Goal: Task Accomplishment & Management: Use online tool/utility

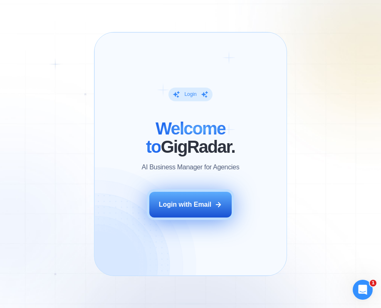
click at [179, 202] on div "Login with Email" at bounding box center [185, 204] width 53 height 9
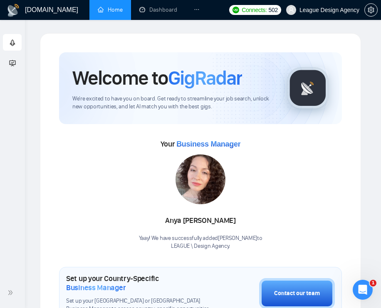
click at [194, 7] on icon "ellipsis" at bounding box center [197, 10] width 6 height 6
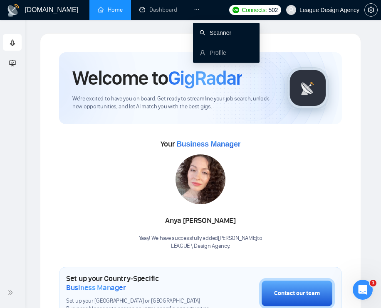
click at [204, 33] on link "Scanner" at bounding box center [215, 33] width 32 height 7
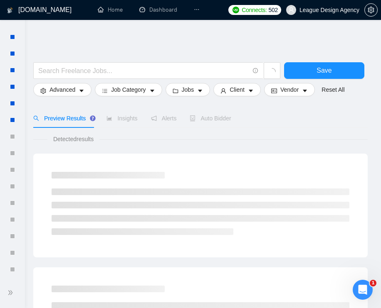
scroll to position [1279, 0]
click at [11, 273] on div at bounding box center [12, 269] width 19 height 17
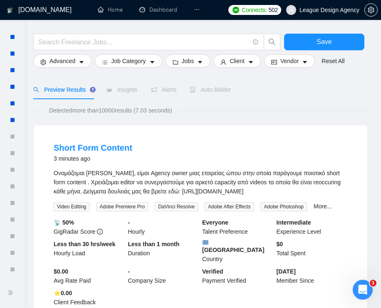
scroll to position [51, 0]
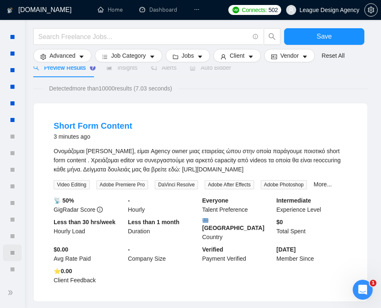
click at [13, 252] on div at bounding box center [12, 253] width 19 height 17
click at [16, 266] on div at bounding box center [12, 269] width 19 height 17
click at [15, 294] on span "double-right" at bounding box center [11, 293] width 8 height 8
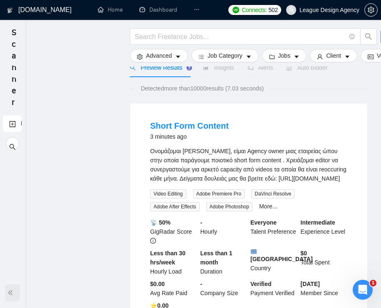
scroll to position [0, 0]
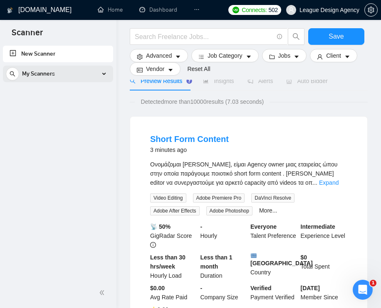
click at [95, 68] on div "My Scanners" at bounding box center [58, 74] width 104 height 17
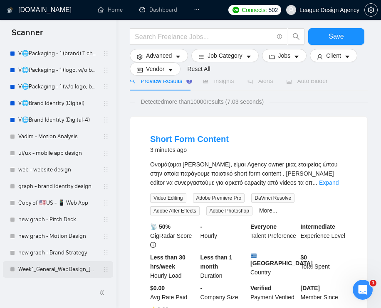
scroll to position [1286, 0]
click at [61, 268] on link "Week1_General_WebDesign_[DATE]" at bounding box center [57, 269] width 79 height 17
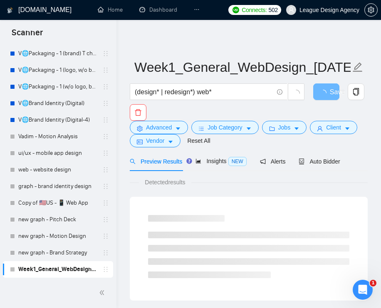
click at [104, 294] on span "double-left" at bounding box center [103, 293] width 8 height 8
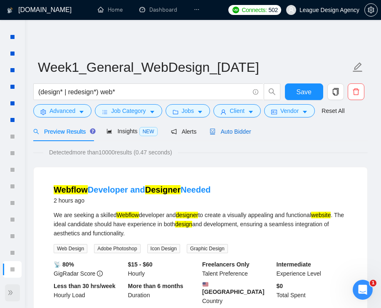
click at [236, 133] on span "Auto Bidder" at bounding box center [229, 131] width 41 height 7
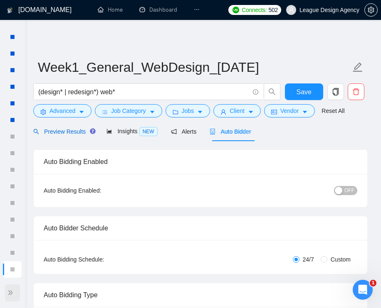
click at [86, 133] on span "Preview Results" at bounding box center [63, 131] width 60 height 7
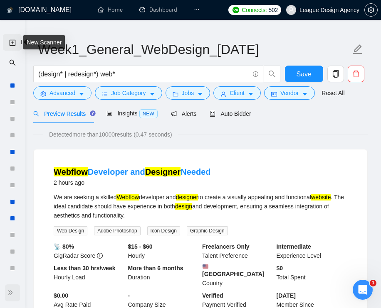
click at [13, 42] on link "New Scanner" at bounding box center [12, 42] width 7 height 17
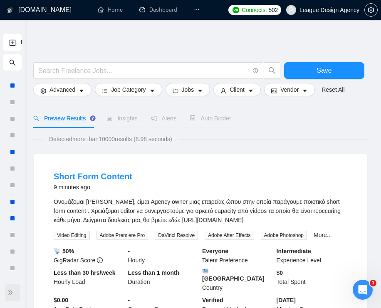
click at [202, 11] on li at bounding box center [196, 10] width 22 height 20
click at [198, 11] on icon "ellipsis" at bounding box center [197, 10] width 6 height 6
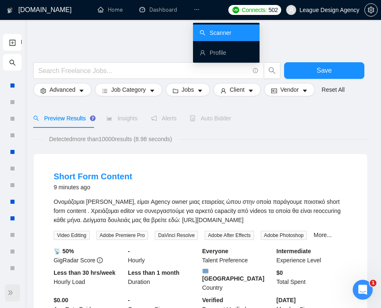
click at [213, 31] on link "Scanner" at bounding box center [215, 33] width 32 height 7
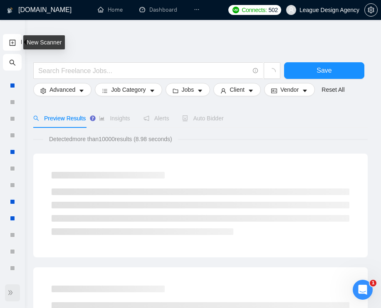
click at [11, 39] on link "New Scanner" at bounding box center [12, 42] width 7 height 17
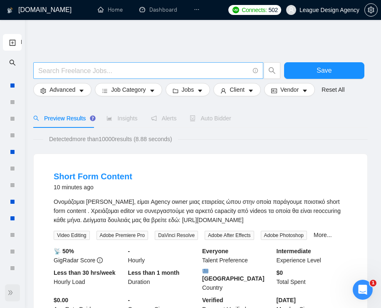
click at [201, 73] on input "text" at bounding box center [143, 71] width 211 height 10
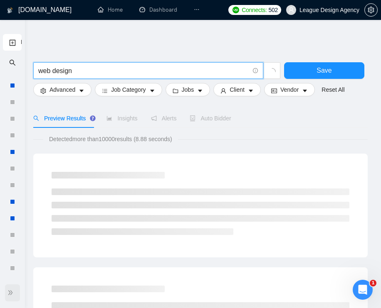
click at [38, 72] on input "web design" at bounding box center [143, 71] width 211 height 10
click at [79, 75] on input "web design" at bounding box center [143, 71] width 211 height 10
click at [36, 71] on span "web design" at bounding box center [148, 70] width 230 height 17
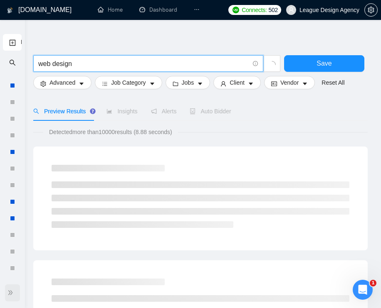
scroll to position [8, 0]
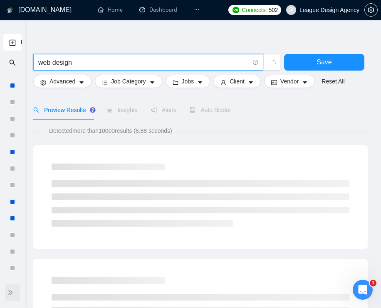
click at [43, 62] on input "web design" at bounding box center [143, 62] width 211 height 10
click at [59, 63] on input "web design" at bounding box center [143, 62] width 211 height 10
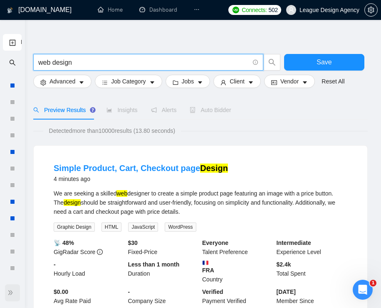
click at [43, 61] on input "web design" at bounding box center [143, 62] width 211 height 10
click at [65, 62] on input "web design" at bounding box center [143, 62] width 211 height 10
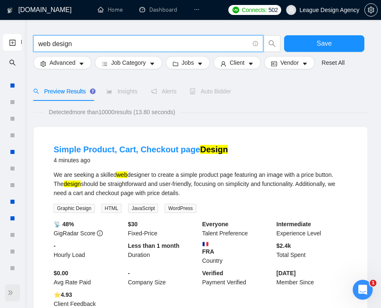
scroll to position [27, 0]
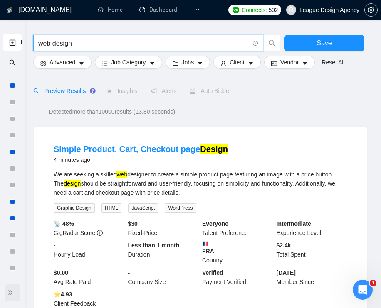
click at [123, 175] on mark "web" at bounding box center [121, 174] width 11 height 7
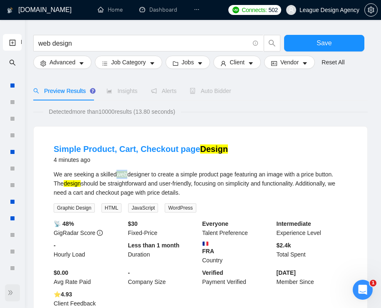
click at [123, 175] on mark "web" at bounding box center [121, 174] width 11 height 7
click at [81, 182] on mark "design" at bounding box center [72, 183] width 17 height 7
click at [124, 177] on mark "web" at bounding box center [121, 174] width 11 height 7
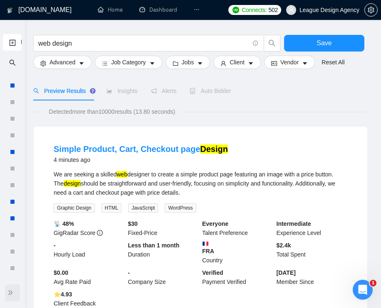
click at [81, 182] on mark "design" at bounding box center [72, 183] width 17 height 7
click at [122, 175] on mark "web" at bounding box center [121, 174] width 11 height 7
click at [81, 182] on mark "design" at bounding box center [72, 183] width 17 height 7
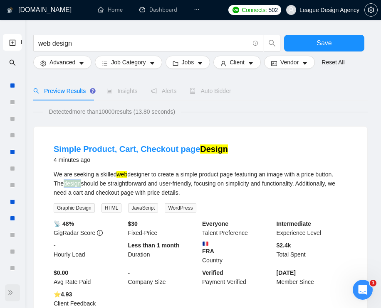
click at [81, 182] on mark "design" at bounding box center [72, 183] width 17 height 7
click at [122, 174] on mark "web" at bounding box center [121, 174] width 11 height 7
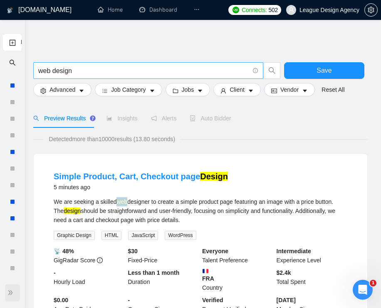
scroll to position [0, 0]
click at [38, 70] on span "web design" at bounding box center [148, 70] width 230 height 17
click at [39, 70] on input "web design" at bounding box center [143, 71] width 211 height 10
click at [117, 75] on input ""web design" at bounding box center [143, 71] width 211 height 10
type input ""web design""
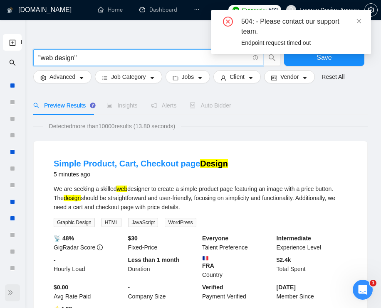
scroll to position [14, 0]
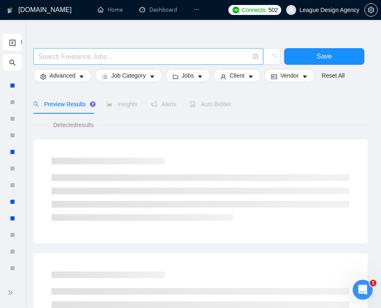
click at [135, 60] on input "text" at bounding box center [143, 57] width 211 height 10
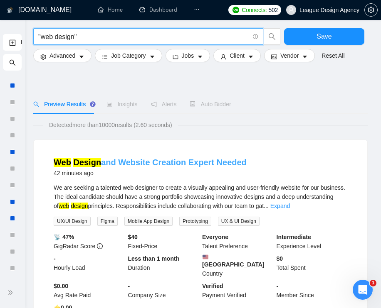
scroll to position [107, 0]
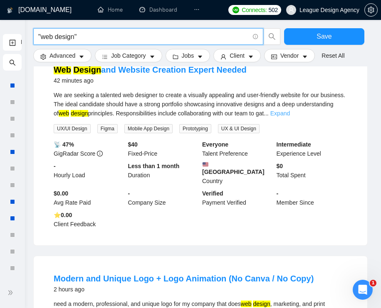
click at [290, 116] on link "Expand" at bounding box center [280, 113] width 20 height 7
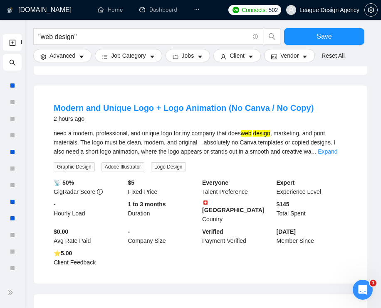
scroll to position [296, 0]
click at [332, 148] on link "Expand" at bounding box center [327, 151] width 20 height 7
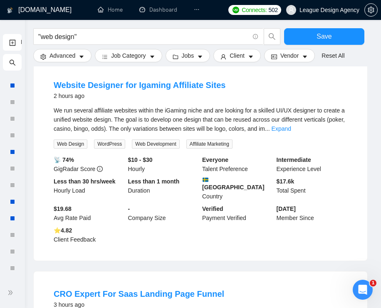
scroll to position [572, 0]
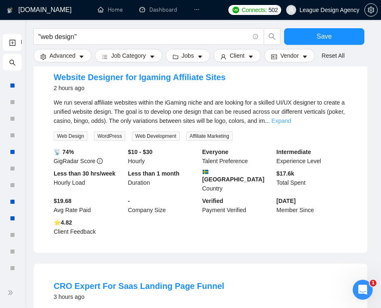
click at [291, 122] on link "Expand" at bounding box center [281, 121] width 20 height 7
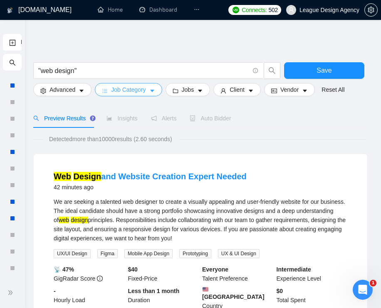
scroll to position [0, 0]
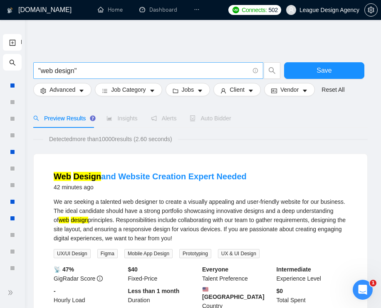
click at [114, 71] on input ""web design"" at bounding box center [143, 71] width 211 height 10
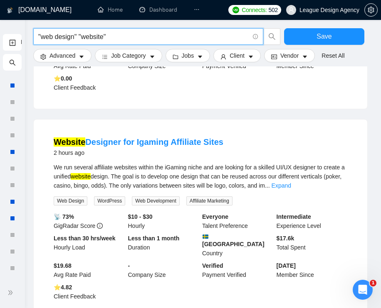
scroll to position [293, 0]
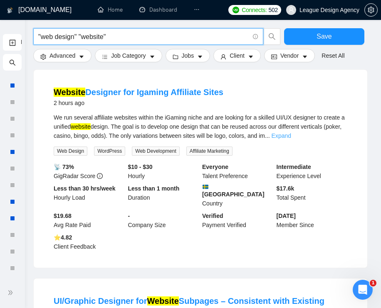
click at [291, 135] on link "Expand" at bounding box center [281, 136] width 20 height 7
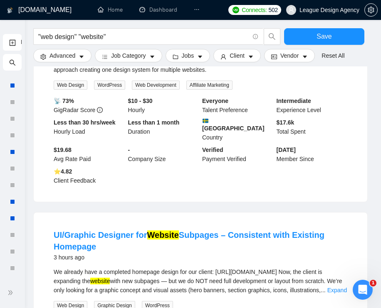
scroll to position [542, 0]
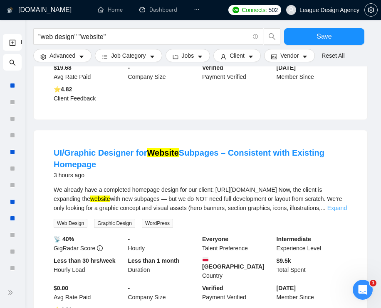
click at [333, 211] on link "Expand" at bounding box center [337, 208] width 20 height 7
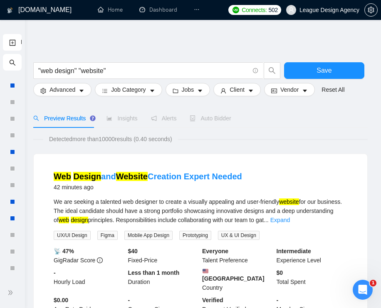
scroll to position [0, 0]
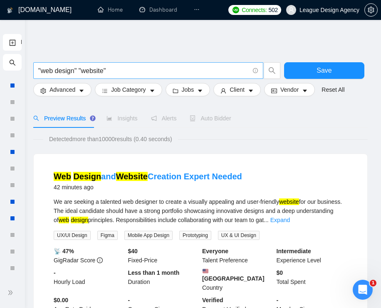
click at [78, 69] on input ""web design" "website"" at bounding box center [143, 71] width 211 height 10
click at [37, 70] on span ""web design" | "website"" at bounding box center [148, 70] width 230 height 17
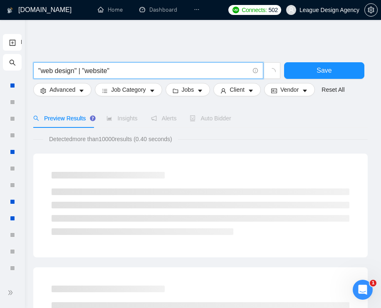
click at [38, 69] on input ""web design" | "website"" at bounding box center [143, 71] width 211 height 10
click at [152, 71] on input ""web design" | "website"" at bounding box center [143, 71] width 211 height 10
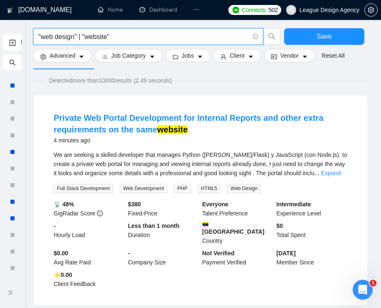
scroll to position [61, 0]
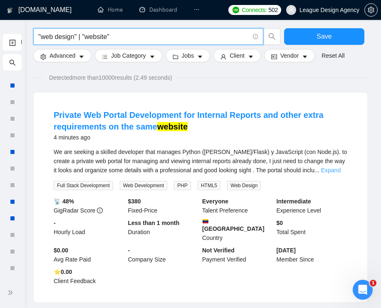
click at [329, 170] on link "Expand" at bounding box center [331, 170] width 20 height 7
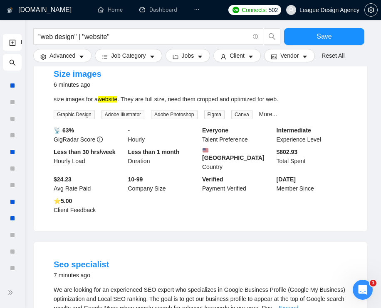
scroll to position [731, 0]
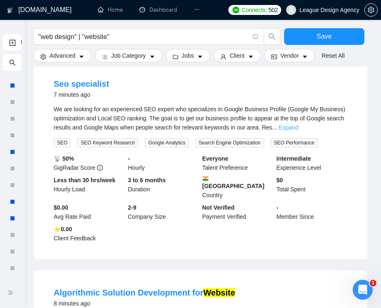
click at [298, 125] on link "Expand" at bounding box center [288, 127] width 20 height 7
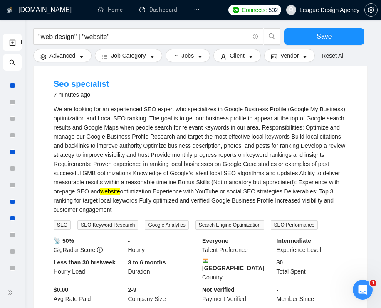
scroll to position [1011, 0]
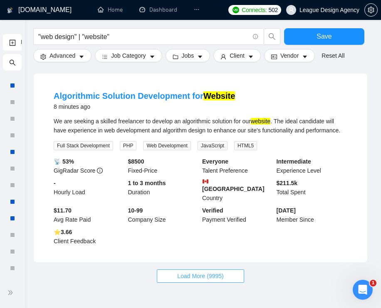
click at [213, 281] on span "Load More (9995)" at bounding box center [200, 276] width 46 height 9
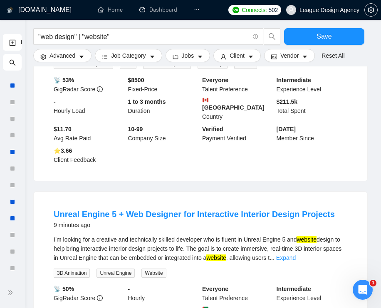
scroll to position [1145, 0]
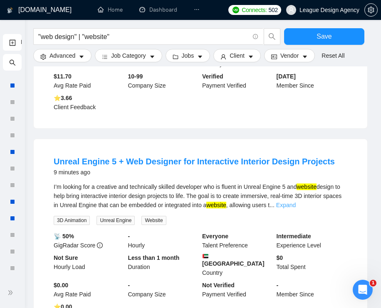
click at [295, 209] on link "Expand" at bounding box center [286, 205] width 20 height 7
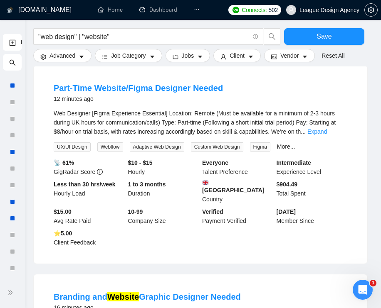
scroll to position [1456, 0]
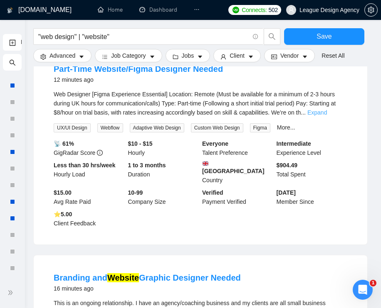
click at [327, 116] on link "Expand" at bounding box center [317, 112] width 20 height 7
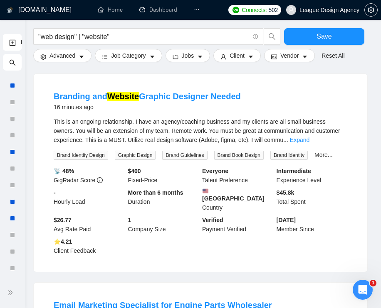
scroll to position [1802, 0]
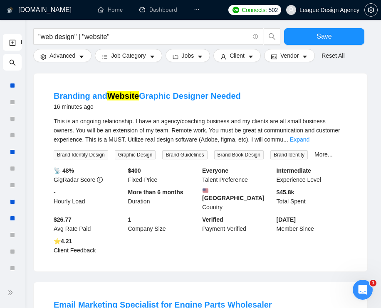
click at [326, 144] on div "This is an ongoing relationship. I have an agency/coaching business and my clie…" at bounding box center [200, 130] width 293 height 27
click at [309, 143] on link "Expand" at bounding box center [300, 139] width 20 height 7
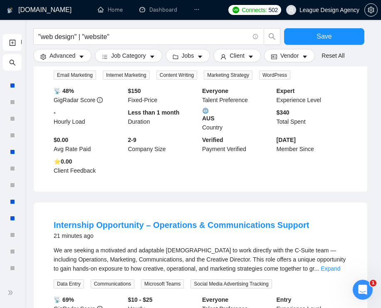
scroll to position [2322, 0]
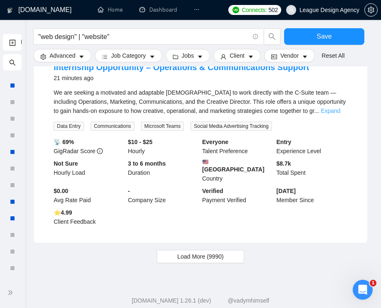
click at [333, 114] on link "Expand" at bounding box center [330, 111] width 20 height 7
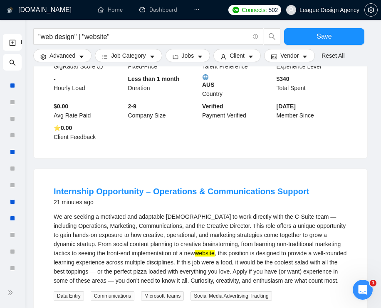
scroll to position [2095, 0]
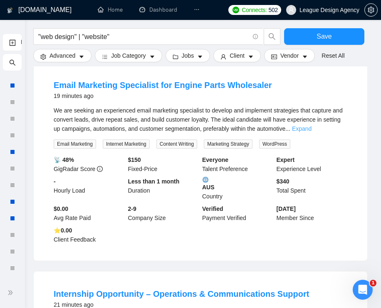
click at [311, 132] on link "Expand" at bounding box center [302, 128] width 20 height 7
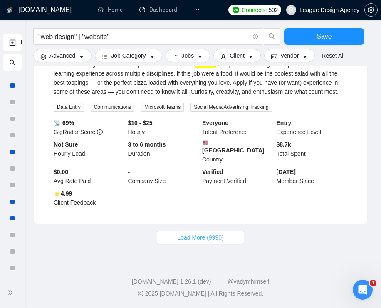
scroll to position [2423, 0]
click at [226, 239] on button "Load More (9990)" at bounding box center [200, 237] width 87 height 13
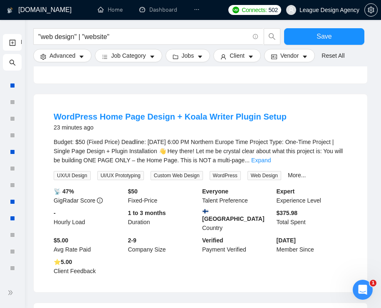
scroll to position [2970, 0]
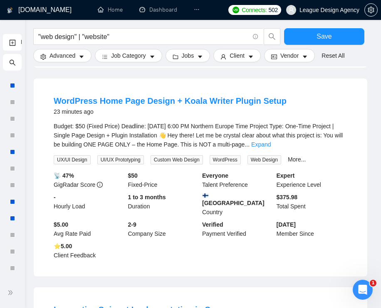
click at [325, 149] on div "Budget: $50 (Fixed Price) Deadline: [DATE] 6:00 PM Northern Europe Time Project…" at bounding box center [200, 135] width 293 height 27
click at [270, 148] on link "Expand" at bounding box center [261, 144] width 20 height 7
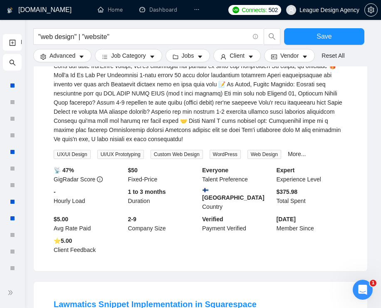
scroll to position [3524, 0]
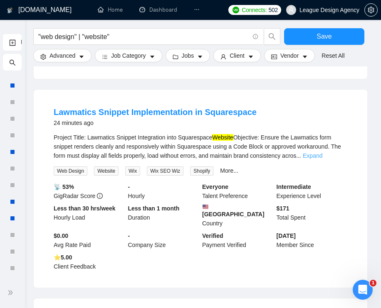
click at [322, 159] on link "Expand" at bounding box center [312, 155] width 20 height 7
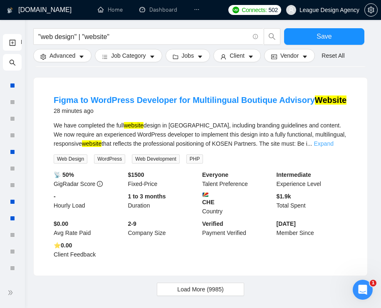
scroll to position [3871, 0]
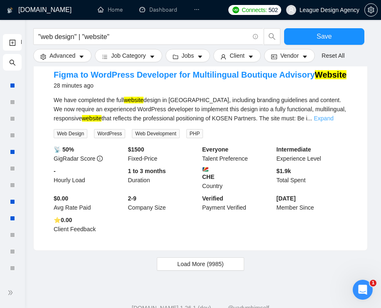
click at [331, 122] on link "Expand" at bounding box center [324, 118] width 20 height 7
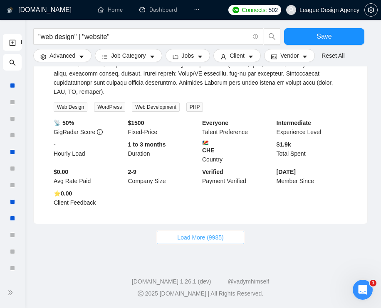
scroll to position [4108, 0]
click at [211, 234] on span "Load More (9985)" at bounding box center [200, 237] width 46 height 9
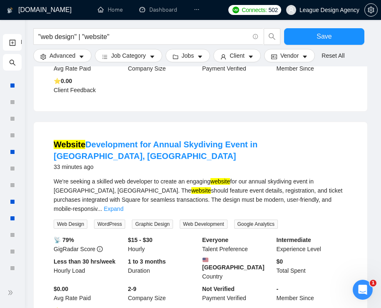
scroll to position [5131, 0]
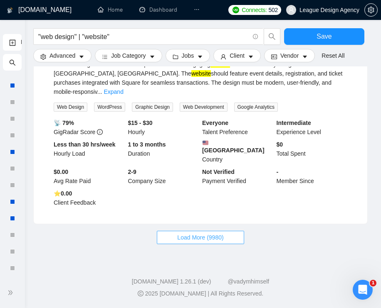
click at [216, 242] on span "Load More (9980)" at bounding box center [200, 237] width 46 height 9
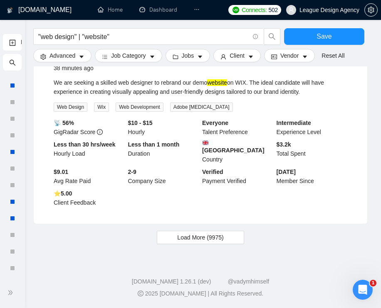
scroll to position [6191, 0]
click at [219, 238] on span "Load More (9975)" at bounding box center [200, 237] width 46 height 9
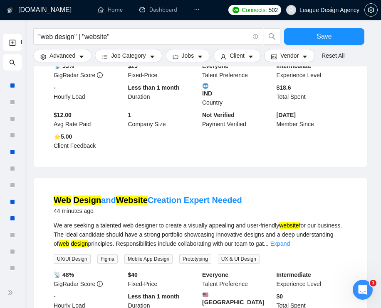
scroll to position [6927, 0]
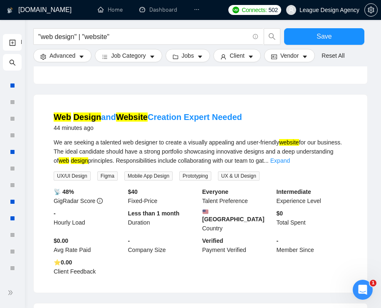
click at [88, 164] on mark "design" at bounding box center [79, 160] width 17 height 7
drag, startPoint x: 122, startPoint y: 176, endPoint x: 103, endPoint y: 176, distance: 18.3
click at [103, 165] on div "We are seeking a talented web designer to create a visually appealing and user-…" at bounding box center [200, 151] width 293 height 27
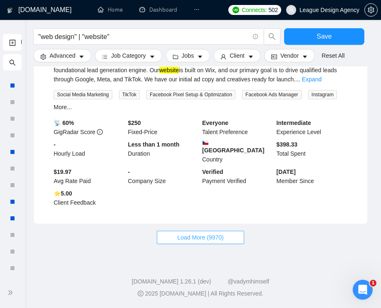
click at [203, 236] on span "Load More (9970)" at bounding box center [200, 237] width 46 height 9
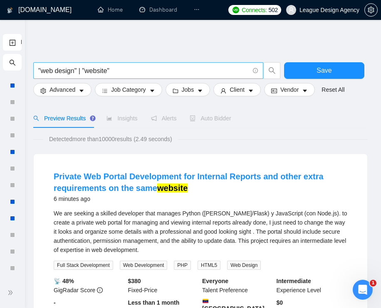
scroll to position [0, 0]
click at [38, 67] on input ""web design" | "website"" at bounding box center [143, 71] width 211 height 10
click at [141, 69] on input "("web design" | "website"" at bounding box center [143, 71] width 211 height 10
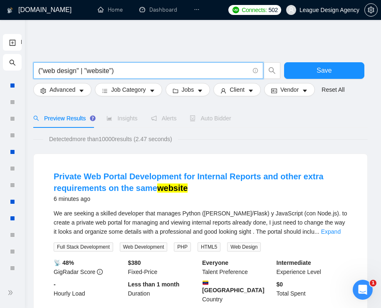
click at [119, 69] on input "("web design" | "website")" at bounding box center [143, 71] width 211 height 10
click at [36, 67] on span "("web design" | "website")" at bounding box center [148, 70] width 230 height 17
click at [37, 69] on span "("web design" | "website")" at bounding box center [148, 70] width 230 height 17
click at [39, 70] on input "("web design" | "website")" at bounding box center [143, 71] width 211 height 10
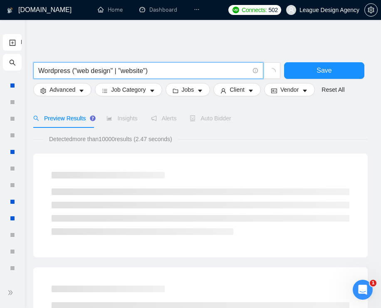
click at [59, 67] on input "Wordpress ("web design" | "website")" at bounding box center [143, 71] width 211 height 10
click at [64, 71] on input "Wordpress ("web design" | "website")" at bounding box center [143, 71] width 211 height 10
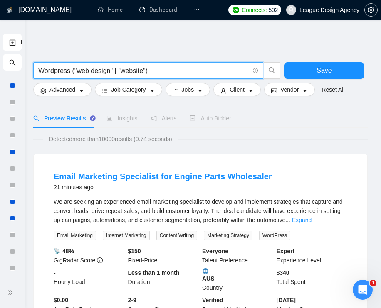
click at [64, 71] on input "Wordpress ("web design" | "website")" at bounding box center [143, 71] width 211 height 10
click at [73, 69] on input "Wordpress ("web design" | "website")" at bounding box center [143, 71] width 211 height 10
click at [68, 74] on input "Wordpress ("web design" | "website")" at bounding box center [143, 71] width 211 height 10
click at [84, 70] on input "Wordpress ("web design" | "website")" at bounding box center [143, 71] width 211 height 10
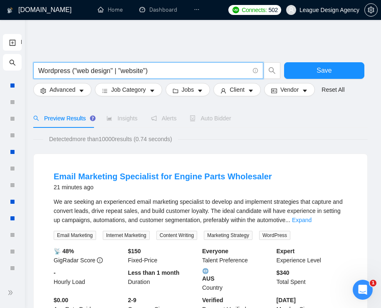
click at [84, 70] on input "Wordpress ("web design" | "website")" at bounding box center [143, 71] width 211 height 10
click at [122, 70] on input "Wordpress ("web design" | "website")" at bounding box center [143, 71] width 211 height 10
click at [311, 219] on link "Expand" at bounding box center [302, 220] width 20 height 7
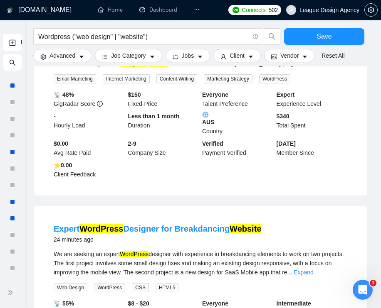
scroll to position [166, 0]
click at [313, 275] on link "Expand" at bounding box center [303, 272] width 20 height 7
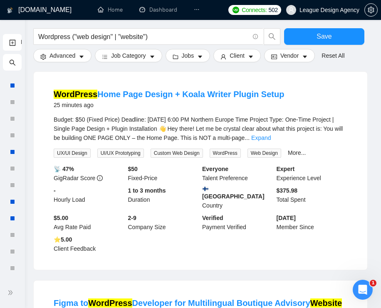
scroll to position [528, 0]
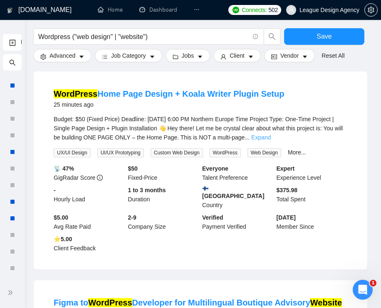
click at [270, 141] on link "Expand" at bounding box center [261, 137] width 20 height 7
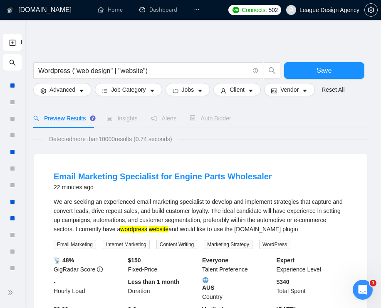
scroll to position [0, 0]
click at [179, 74] on input "Wordpress ("web design" | "website")" at bounding box center [143, 71] width 211 height 10
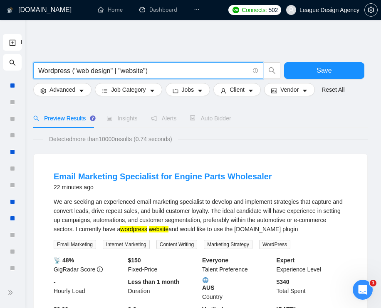
click at [179, 74] on input "Wordpress ("web design" | "website")" at bounding box center [143, 71] width 211 height 10
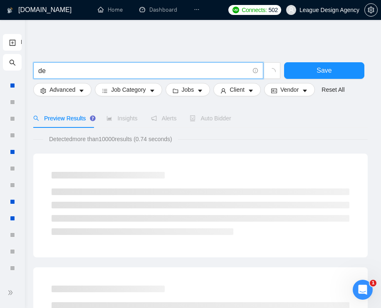
type input "d"
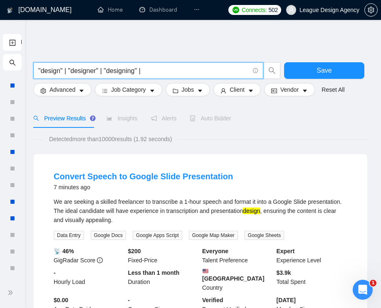
type input ""design" | "designer" | "designing" |"
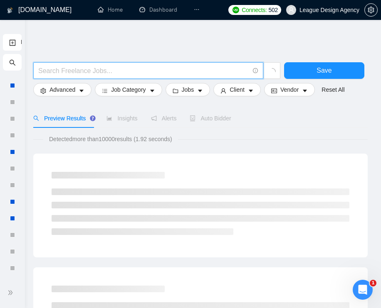
type input "("
drag, startPoint x: 64, startPoint y: 71, endPoint x: 58, endPoint y: 71, distance: 5.8
click at [58, 71] on input "design*" at bounding box center [143, 71] width 211 height 10
click at [81, 71] on input "design*" at bounding box center [143, 71] width 211 height 10
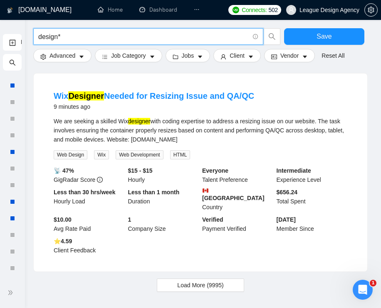
scroll to position [946, 0]
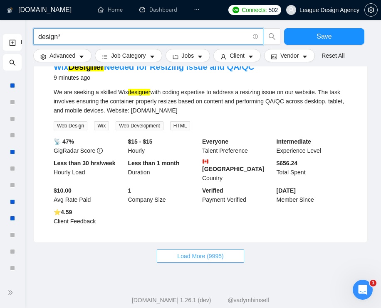
click at [201, 253] on span "Load More (9995)" at bounding box center [200, 256] width 46 height 9
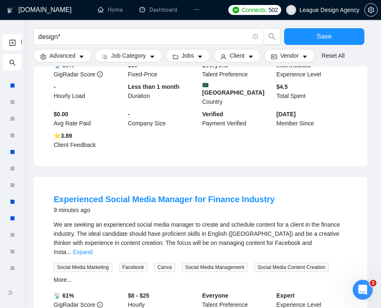
scroll to position [1232, 0]
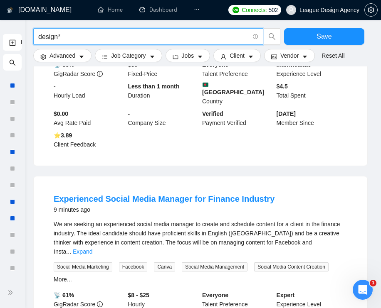
drag, startPoint x: 67, startPoint y: 38, endPoint x: 58, endPoint y: 35, distance: 10.0
click at [58, 35] on input "design*" at bounding box center [143, 37] width 211 height 10
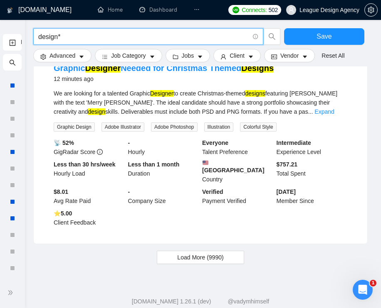
scroll to position [2035, 0]
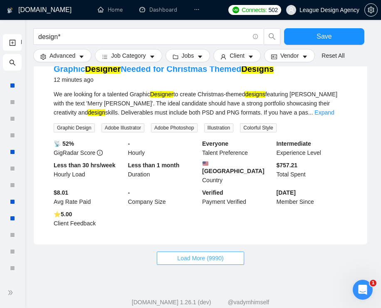
click at [183, 254] on span "Load More (9990)" at bounding box center [200, 258] width 46 height 9
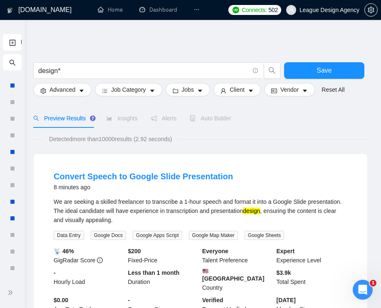
scroll to position [0, 0]
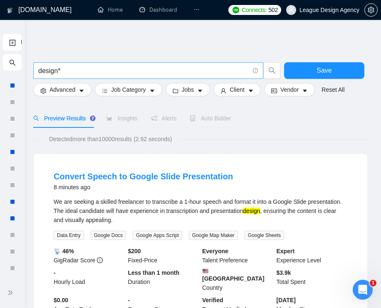
click at [170, 71] on input "design*" at bounding box center [143, 71] width 211 height 10
click at [117, 69] on input "(design* | redesign* | dsgn*) web*" at bounding box center [143, 71] width 211 height 10
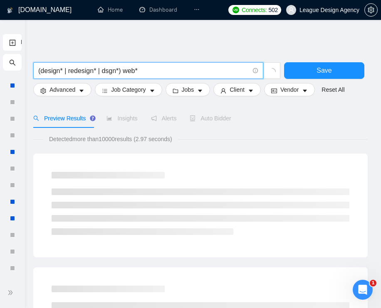
drag, startPoint x: 113, startPoint y: 70, endPoint x: 108, endPoint y: 70, distance: 5.0
click at [108, 70] on input "(design* | redesign* | dsgn*) web*" at bounding box center [143, 71] width 211 height 10
click at [127, 72] on input "(design* | redesign* | dsgn*) web*" at bounding box center [143, 71] width 211 height 10
click at [121, 71] on input "(design* | redesign* | dsgn*) web*" at bounding box center [143, 71] width 211 height 10
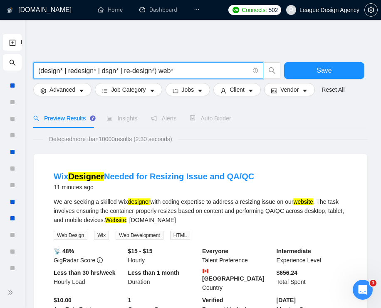
click at [170, 69] on input "(design* | redesign* | dsgn* | re-design*) web*" at bounding box center [143, 71] width 211 height 10
click at [192, 69] on input "(design* | redesign* | dsgn* | re-design*) web*" at bounding box center [143, 71] width 211 height 10
drag, startPoint x: 179, startPoint y: 71, endPoint x: 165, endPoint y: 71, distance: 13.7
click at [165, 71] on input "(design* | redesign* | dsgn* | re-design*) web*" at bounding box center [143, 71] width 211 height 10
drag, startPoint x: 81, startPoint y: 70, endPoint x: 131, endPoint y: 74, distance: 50.0
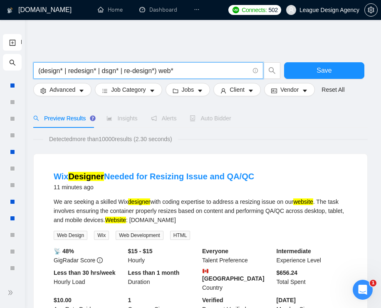
click at [131, 74] on input "(design* | redesign* | dsgn* | re-design*) web*" at bounding box center [143, 71] width 211 height 10
click at [189, 76] on input "(design* | redesign* | dsgn* | re-design*) web*" at bounding box center [143, 71] width 211 height 10
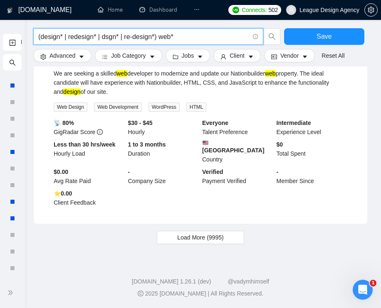
scroll to position [964, 0]
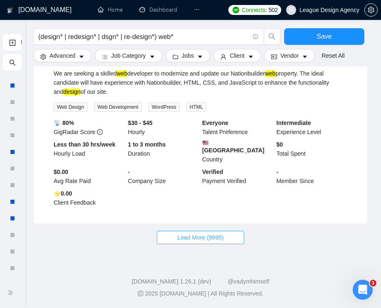
click at [195, 241] on span "Load More (9995)" at bounding box center [200, 237] width 46 height 9
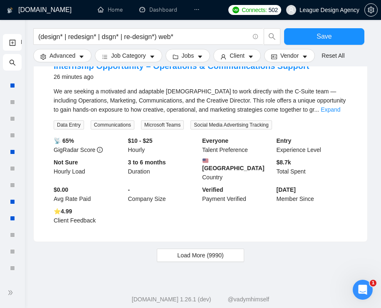
scroll to position [2034, 0]
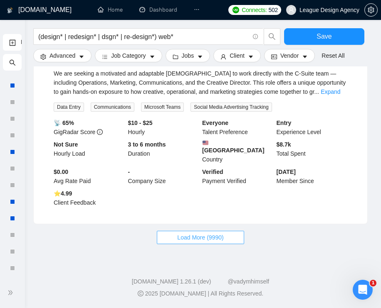
click at [216, 243] on button "Load More (9990)" at bounding box center [200, 237] width 87 height 13
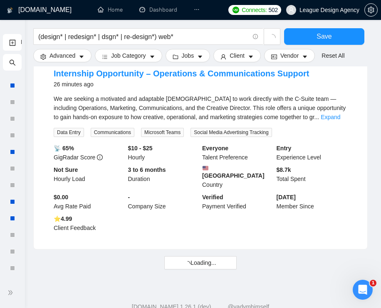
scroll to position [1974, 0]
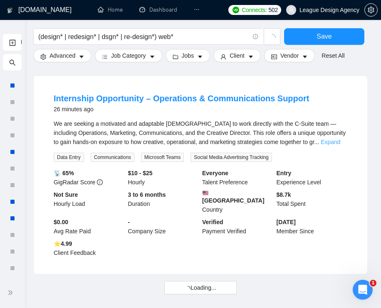
click at [337, 145] on link "Expand" at bounding box center [330, 142] width 20 height 7
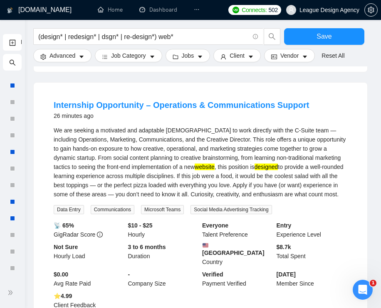
scroll to position [1965, 0]
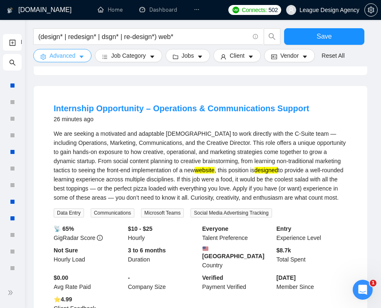
click at [84, 60] on icon "caret-down" at bounding box center [82, 57] width 6 height 6
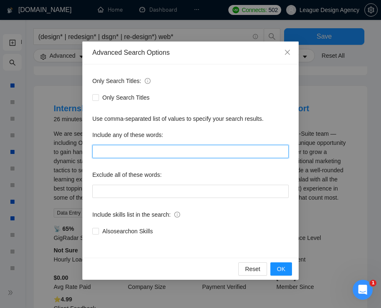
click at [151, 146] on input "text" at bounding box center [190, 151] width 196 height 13
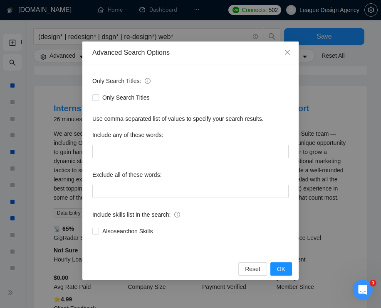
click at [140, 31] on div "Advanced Search Options Only Search Titles: Only Search Titles Use comma-separa…" at bounding box center [190, 154] width 381 height 308
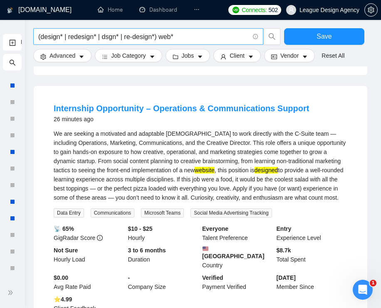
click at [153, 38] on input "(design* | redesign* | dsgn* | re-design*) web*" at bounding box center [143, 37] width 211 height 10
click at [84, 63] on form "(design* | redesign* | dsgn* | re-design*) web* Save Advanced Job Category Jobs…" at bounding box center [200, 43] width 334 height 47
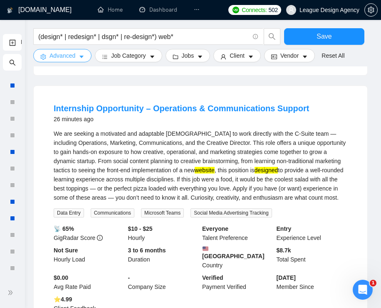
click at [82, 60] on button "Advanced" at bounding box center [62, 55] width 58 height 13
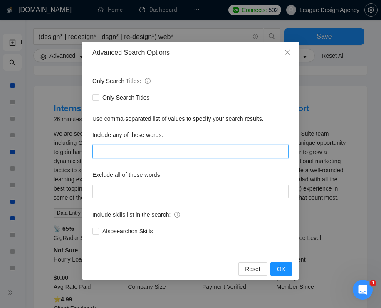
click at [114, 151] on input "text" at bounding box center [190, 151] width 196 height 13
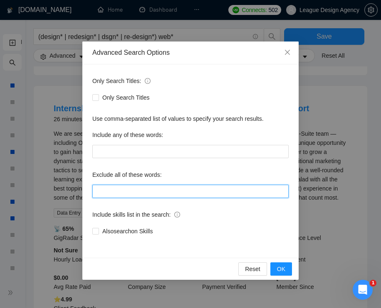
click at [114, 190] on input "text" at bounding box center [190, 191] width 196 height 13
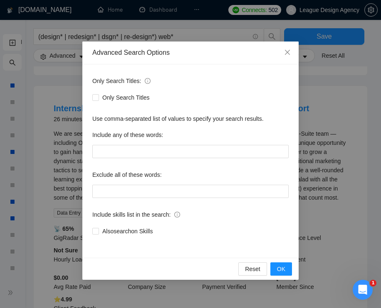
click at [311, 95] on div "Advanced Search Options Only Search Titles: Only Search Titles Use comma-separa…" at bounding box center [190, 154] width 381 height 308
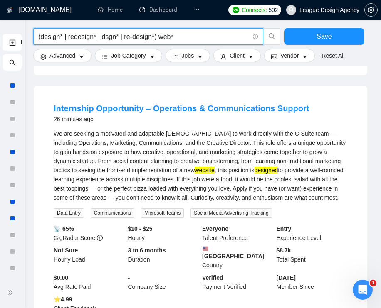
click at [130, 39] on input "(design* | redesign* | dsgn* | re-design*) web*" at bounding box center [143, 37] width 211 height 10
click at [130, 38] on input "(design* | redesign* | dsgn* | re-design*) web*" at bounding box center [143, 37] width 211 height 10
drag, startPoint x: 126, startPoint y: 39, endPoint x: -2, endPoint y: 35, distance: 128.4
click at [106, 38] on input "re-design*) web*" at bounding box center [143, 37] width 211 height 10
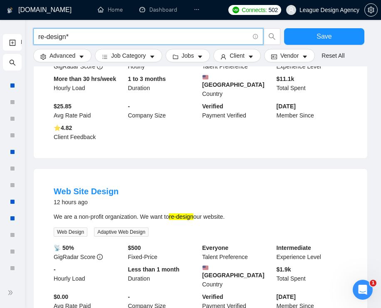
scroll to position [903, 0]
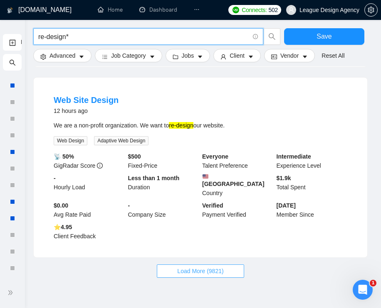
click at [229, 268] on button "Load More (9821)" at bounding box center [200, 271] width 87 height 13
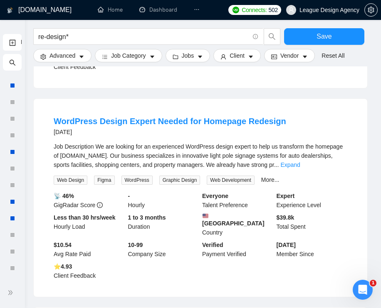
scroll to position [1281, 0]
click at [300, 165] on link "Expand" at bounding box center [290, 165] width 20 height 7
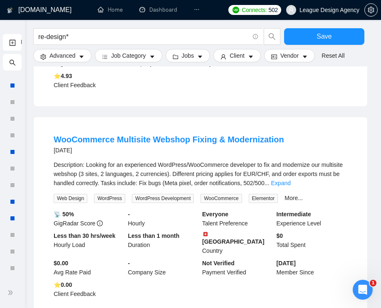
scroll to position [1714, 0]
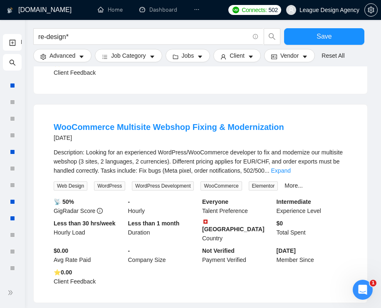
click at [332, 167] on div "Description: Looking for an experienced WordPress/WooCommerce developer to fix …" at bounding box center [200, 161] width 293 height 27
click at [290, 170] on link "Expand" at bounding box center [281, 170] width 20 height 7
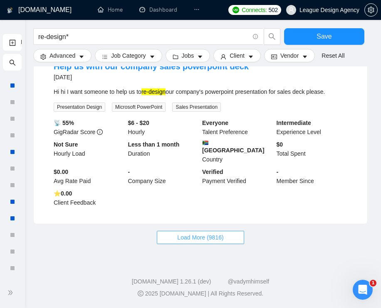
scroll to position [2256, 0]
click at [221, 236] on span "Load More (9816)" at bounding box center [200, 237] width 46 height 9
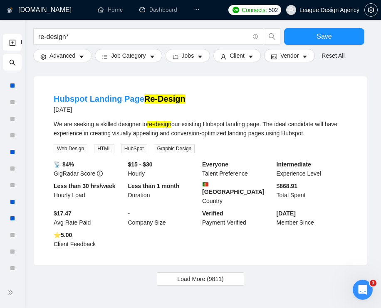
scroll to position [3238, 0]
click at [205, 284] on span "Load More (9811)" at bounding box center [200, 279] width 46 height 9
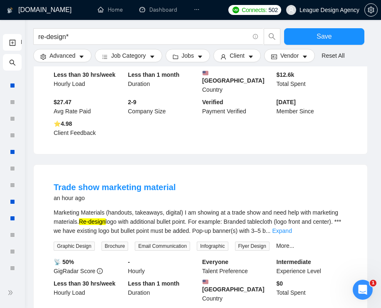
scroll to position [141, 0]
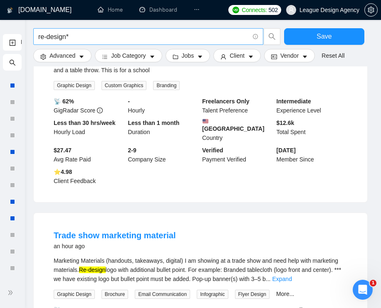
click at [88, 37] on input "re-design*" at bounding box center [143, 37] width 211 height 10
paste input "(design* | redesign* | dsgn* | re-design*) web"
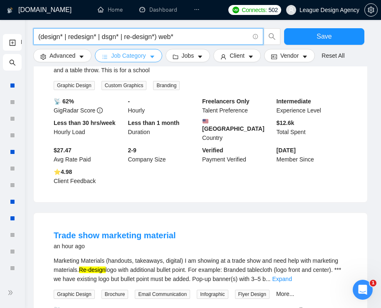
type input "(design* | redesign* | dsgn* | re-design*) web*"
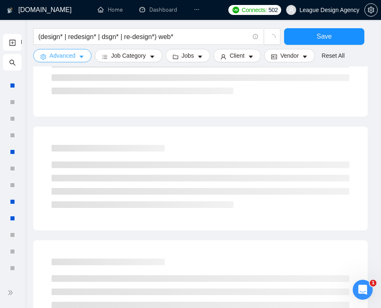
click at [79, 57] on icon "caret-down" at bounding box center [82, 57] width 6 height 6
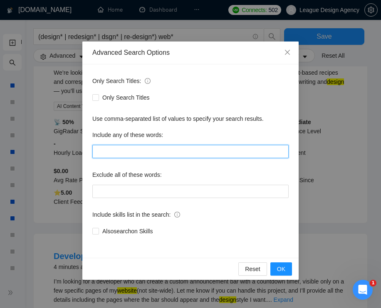
click at [141, 149] on input "text" at bounding box center [190, 151] width 196 height 13
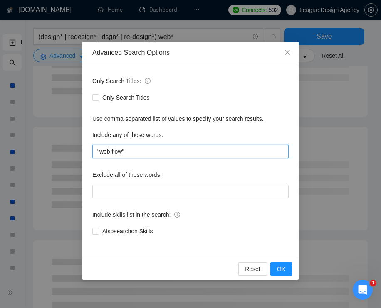
click at [116, 150] on input ""web flow"" at bounding box center [190, 151] width 196 height 13
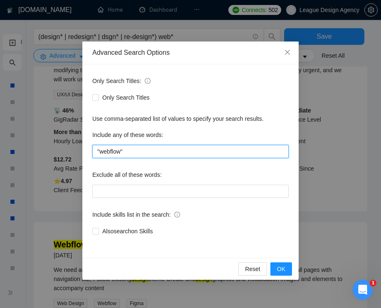
click at [151, 154] on input ""webflow"" at bounding box center [190, 151] width 196 height 13
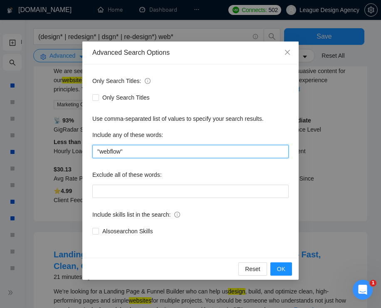
scroll to position [123, 0]
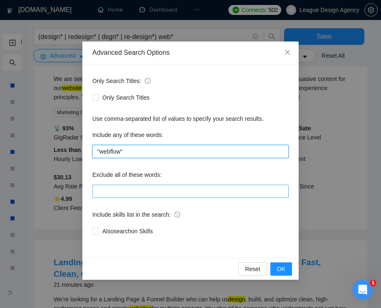
type input ""webflow""
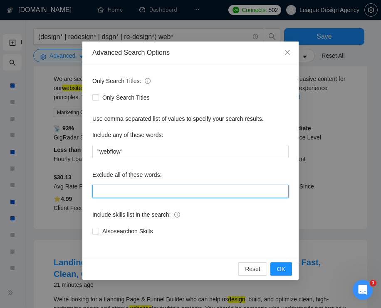
click at [135, 190] on input "text" at bounding box center [190, 191] width 196 height 13
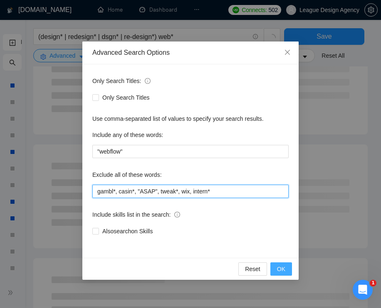
type input "gambl*, casin*, "ASAP", tweak*, wix, intern*"
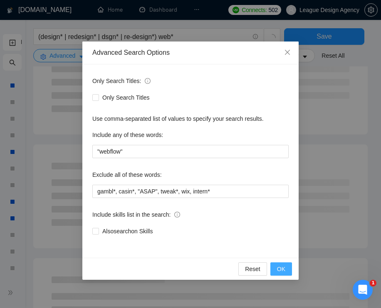
click at [280, 266] on span "OK" at bounding box center [281, 269] width 8 height 9
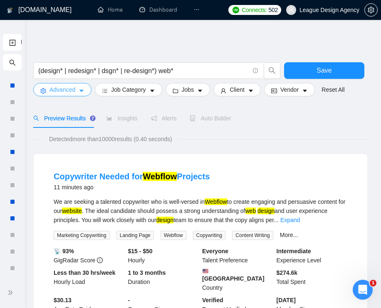
scroll to position [0, 0]
click at [77, 88] on button "Advanced" at bounding box center [62, 89] width 58 height 13
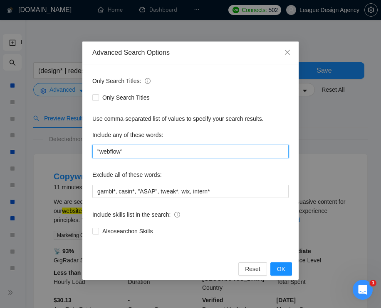
click at [155, 158] on input ""webflow"" at bounding box center [190, 151] width 196 height 13
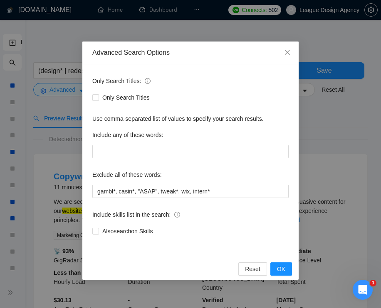
click at [280, 261] on div "Reset OK" at bounding box center [190, 269] width 216 height 22
click at [280, 268] on span "OK" at bounding box center [281, 269] width 8 height 9
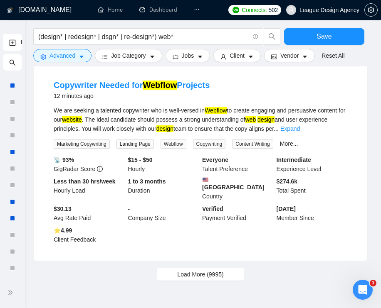
scroll to position [951, 0]
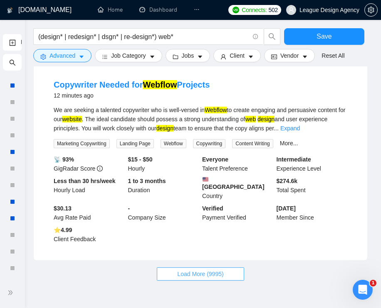
click at [217, 270] on span "Load More (9995)" at bounding box center [200, 274] width 46 height 9
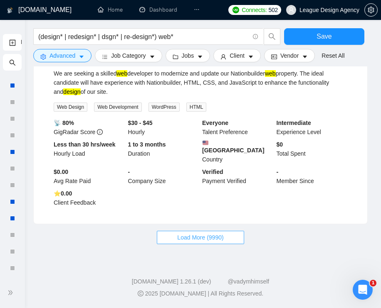
scroll to position [2033, 0]
click at [195, 241] on span "Load More (9990)" at bounding box center [200, 237] width 46 height 9
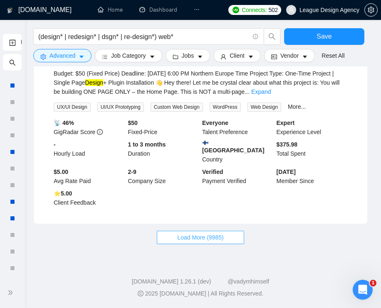
scroll to position [3091, 0]
click at [209, 234] on span "Load More (9985)" at bounding box center [200, 237] width 46 height 9
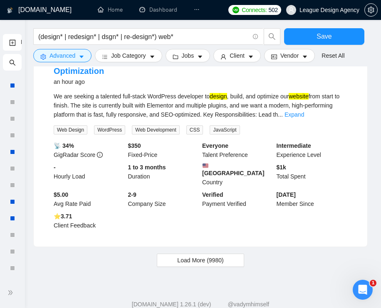
scroll to position [4136, 0]
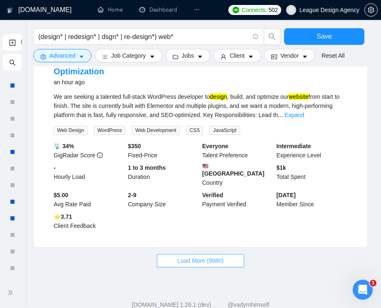
click at [206, 254] on button "Load More (9980)" at bounding box center [200, 260] width 87 height 13
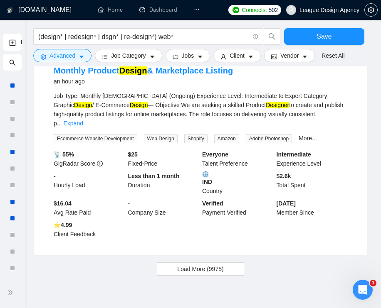
scroll to position [5192, 0]
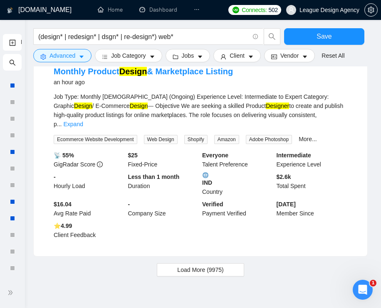
click at [206, 263] on button "Load More (9975)" at bounding box center [200, 269] width 87 height 13
click at [206, 266] on span "Loading..." at bounding box center [200, 270] width 32 height 9
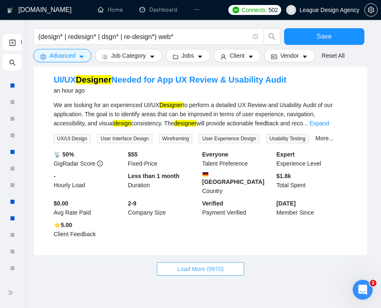
scroll to position [6219, 0]
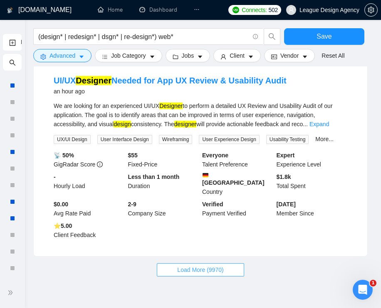
click at [205, 266] on span "Load More (9970)" at bounding box center [200, 270] width 46 height 9
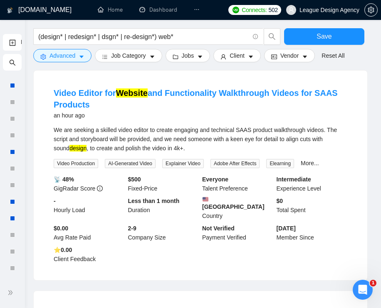
scroll to position [7242, 0]
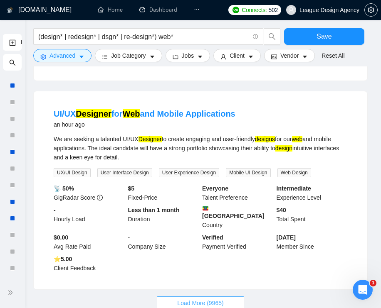
click at [205, 299] on span "Load More (9965)" at bounding box center [200, 303] width 46 height 9
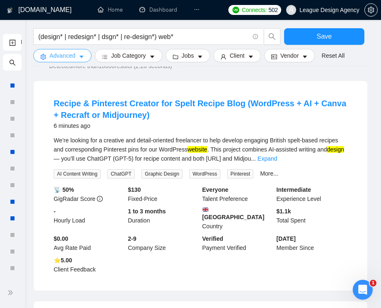
scroll to position [50, 0]
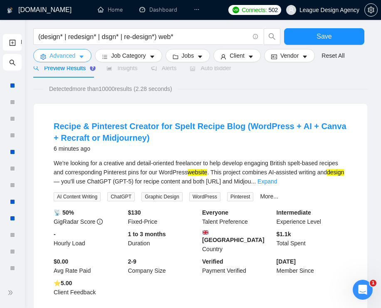
click at [81, 54] on span "caret-down" at bounding box center [82, 57] width 6 height 6
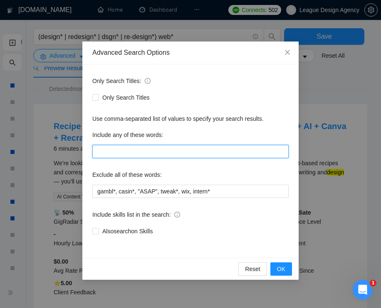
click at [157, 151] on input "text" at bounding box center [190, 151] width 196 height 13
click at [110, 152] on input ""web flow"" at bounding box center [190, 151] width 196 height 13
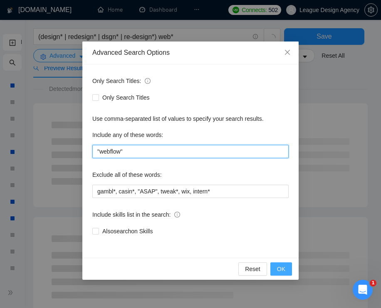
type input ""webflow""
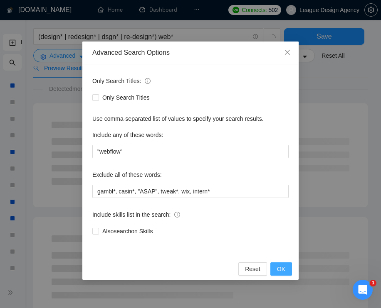
click at [279, 267] on span "OK" at bounding box center [281, 269] width 8 height 9
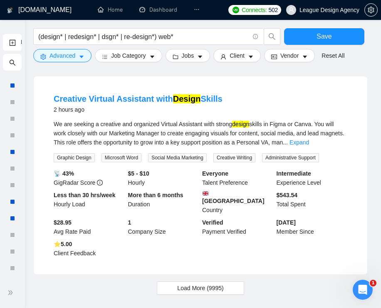
scroll to position [915, 0]
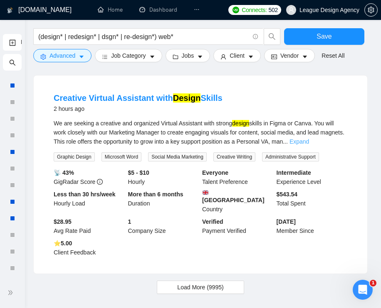
click at [309, 144] on link "Expand" at bounding box center [299, 141] width 20 height 7
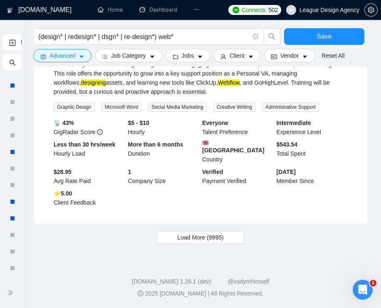
scroll to position [983, 0]
click at [203, 241] on span "Load More (9995)" at bounding box center [200, 237] width 46 height 9
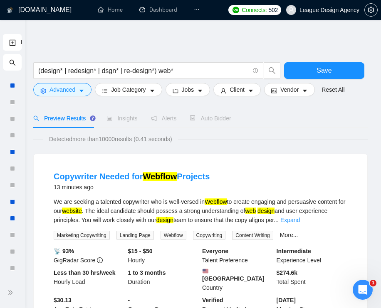
scroll to position [0, 0]
click at [313, 72] on button "Save" at bounding box center [324, 70] width 80 height 17
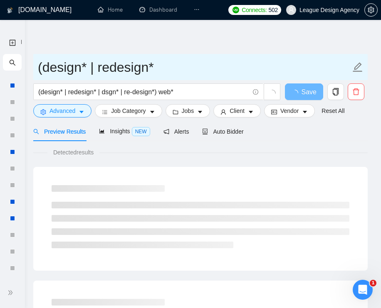
click at [207, 65] on input "(design* | redesign*" at bounding box center [194, 67] width 312 height 21
paste input "Week1_General_WebDesign_[DATE]"
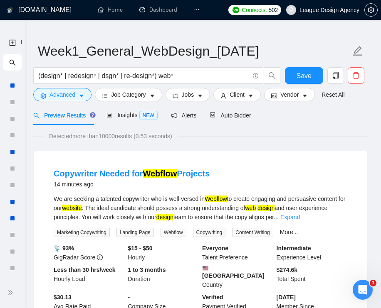
scroll to position [18, 0]
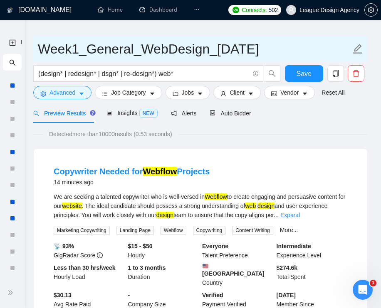
click at [271, 50] on input "Week1_General_WebDesign_[DATE]" at bounding box center [194, 49] width 312 height 21
click at [231, 45] on input "Week1_General_WebDesign_[DATE]" at bounding box center [194, 49] width 312 height 21
drag, startPoint x: 230, startPoint y: 47, endPoint x: 219, endPoint y: 45, distance: 10.9
click at [219, 45] on input "Week1_General_WebDesign_[DATE]" at bounding box center [194, 49] width 312 height 21
drag, startPoint x: 256, startPoint y: 50, endPoint x: 233, endPoint y: 49, distance: 22.5
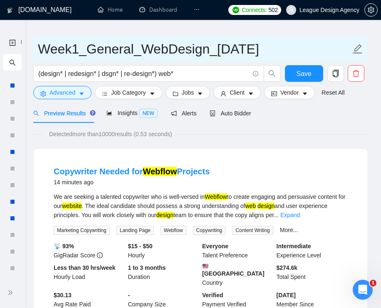
click at [233, 49] on input "Week1_General_WebDesign_[DATE]" at bounding box center [194, 49] width 312 height 21
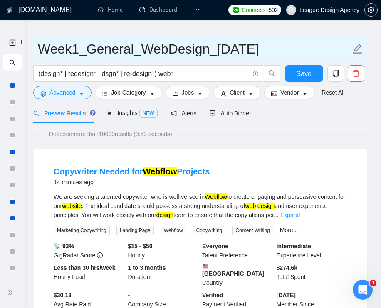
click at [125, 45] on input "Week1_General_WebDesign_[DATE]" at bounding box center [194, 49] width 312 height 21
click at [143, 46] on input "Week1_General_WebDesign_[DATE]" at bounding box center [194, 49] width 312 height 21
click at [159, 47] on input "Week1_General_WebDesign_[DATE]" at bounding box center [194, 49] width 312 height 21
click at [62, 44] on input "Week1_General_WebDesign_[DATE]" at bounding box center [194, 49] width 312 height 21
click at [62, 46] on input "Week1_General_WebDesign_[DATE]" at bounding box center [194, 49] width 312 height 21
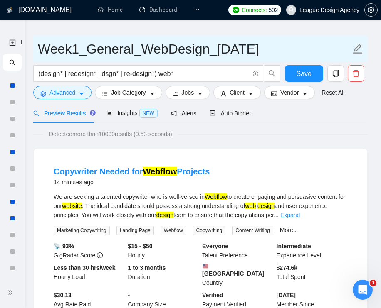
click at [81, 46] on input "Week1_General_WebDesign_[DATE]" at bounding box center [194, 49] width 312 height 21
drag, startPoint x: 81, startPoint y: 46, endPoint x: 66, endPoint y: 44, distance: 15.2
click at [66, 44] on input "Week1_General_WebDesign_[DATE]" at bounding box center [194, 49] width 312 height 21
click at [65, 44] on input "Week1_General_WebDesign_[DATE]" at bounding box center [194, 49] width 312 height 21
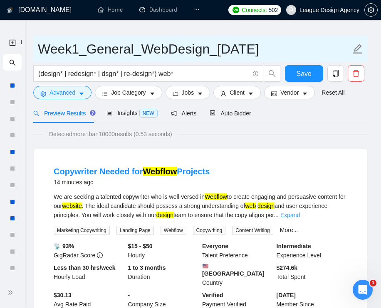
click at [62, 44] on input "Week1_General_WebDesign_[DATE]" at bounding box center [194, 49] width 312 height 21
drag, startPoint x: 133, startPoint y: 49, endPoint x: 37, endPoint y: 45, distance: 96.5
click at [37, 45] on span "Week1_General_WebDesign_[DATE]" at bounding box center [200, 49] width 334 height 26
click at [79, 46] on input "Week1_General_WebDesign_[DATE]" at bounding box center [194, 49] width 312 height 21
drag, startPoint x: 129, startPoint y: 46, endPoint x: 101, endPoint y: 41, distance: 29.1
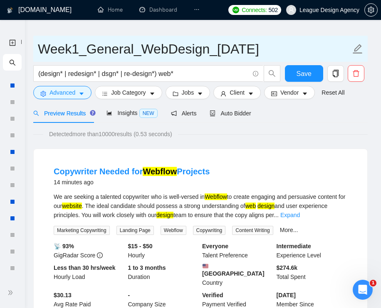
click at [101, 41] on input "Week1_General_WebDesign_[DATE]" at bounding box center [194, 49] width 312 height 21
click at [100, 41] on input "Week1_General_WebDesign_[DATE]" at bounding box center [194, 49] width 312 height 21
click at [91, 50] on input "Week1_General_WebDesign_[DATE]" at bounding box center [194, 49] width 312 height 21
drag, startPoint x: 91, startPoint y: 50, endPoint x: 138, endPoint y: 49, distance: 47.4
click at [138, 49] on input "Week1_General_WebDesign_[DATE]" at bounding box center [194, 49] width 312 height 21
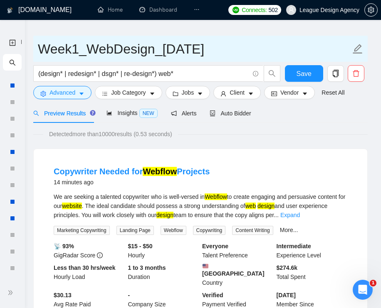
click at [162, 50] on input "Week1_WebDesign_[DATE]" at bounding box center [194, 49] width 312 height 21
click at [246, 59] on input "Week1_WebDesign_Webflow_[DATE]" at bounding box center [194, 49] width 312 height 21
type input "Week1_WebDesign_Webflow_[DATE]"
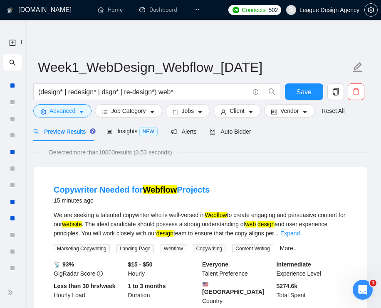
scroll to position [17, 0]
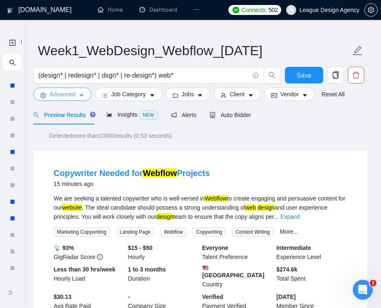
click at [83, 95] on icon "caret-down" at bounding box center [81, 96] width 4 height 2
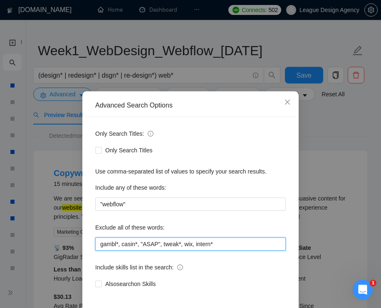
click at [157, 240] on input "gambl*, casin*, "ASAP", tweak*, wix, intern*" at bounding box center [190, 244] width 190 height 13
click at [339, 145] on div "Advanced Search Options Only Search Titles: Only Search Titles Use comma-separa…" at bounding box center [190, 154] width 381 height 308
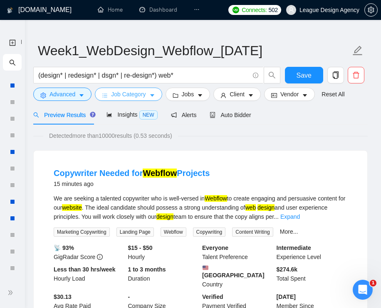
click at [155, 94] on icon "caret-down" at bounding box center [152, 96] width 6 height 6
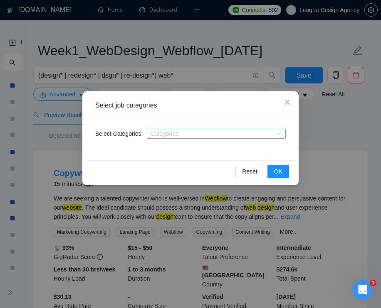
click at [220, 131] on div at bounding box center [212, 133] width 126 height 7
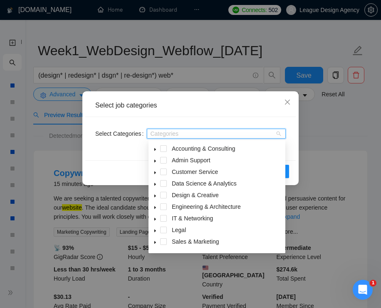
scroll to position [33, 0]
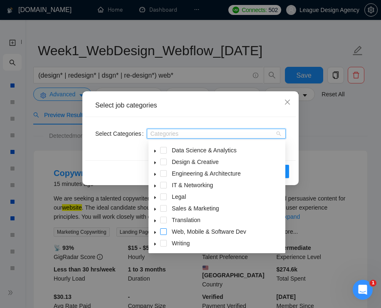
click at [163, 232] on span at bounding box center [163, 232] width 7 height 7
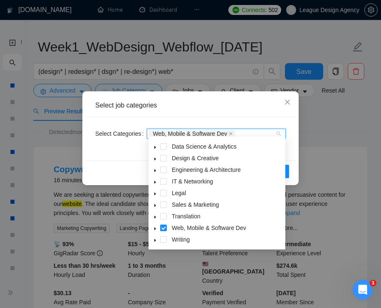
click at [152, 229] on span at bounding box center [155, 228] width 10 height 10
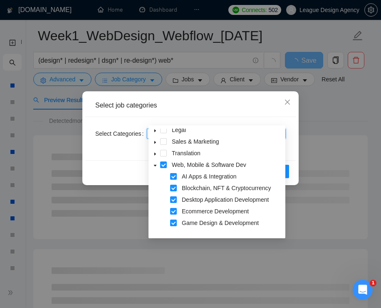
scroll to position [56, 0]
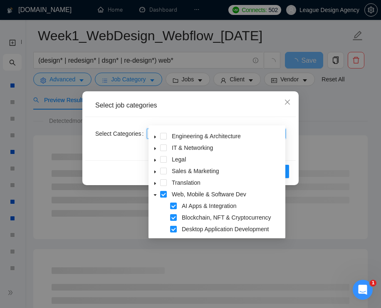
click at [290, 162] on div "Reset OK" at bounding box center [190, 171] width 210 height 22
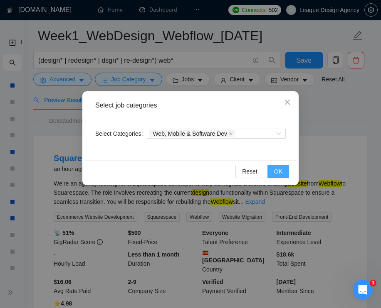
click at [283, 166] on button "OK" at bounding box center [278, 171] width 22 height 13
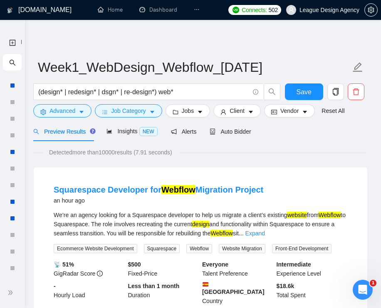
scroll to position [0, 0]
click at [149, 114] on button "Job Category" at bounding box center [128, 110] width 67 height 13
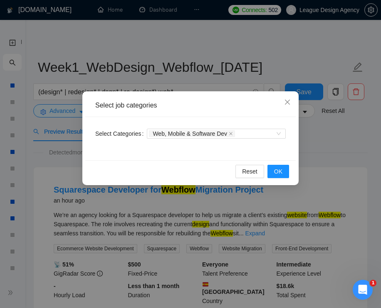
click at [329, 152] on div "Select job categories Select Categories Web, Mobile & Software Dev Reset OK" at bounding box center [190, 154] width 381 height 308
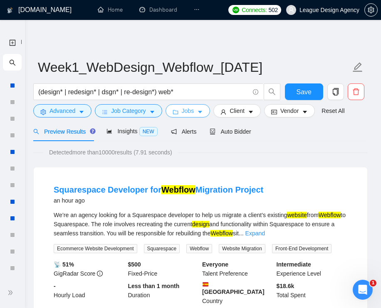
click at [205, 108] on button "Jobs" at bounding box center [187, 110] width 45 height 13
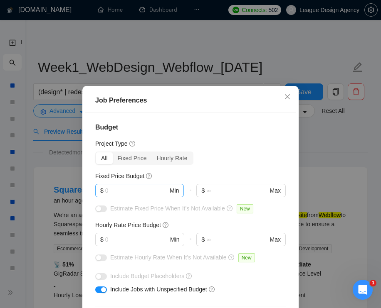
click at [148, 194] on input "text" at bounding box center [136, 190] width 63 height 9
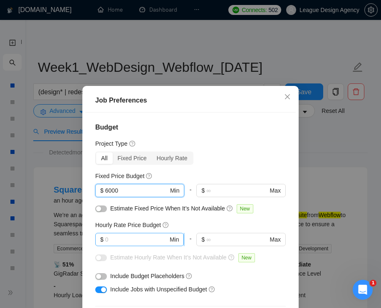
type input "6000"
click at [148, 239] on input "text" at bounding box center [136, 239] width 63 height 9
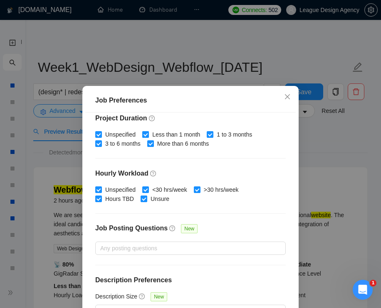
scroll to position [253, 0]
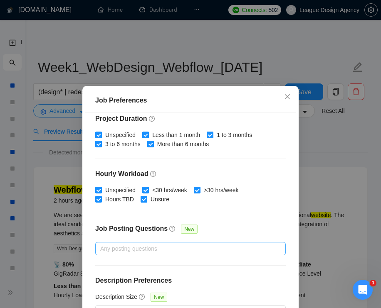
click at [191, 254] on div "Any posting questions" at bounding box center [190, 248] width 190 height 13
type input "40"
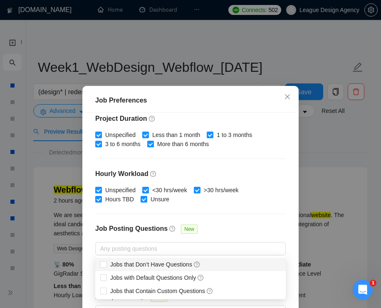
click at [224, 236] on div "Job Posting Questions New" at bounding box center [190, 233] width 190 height 18
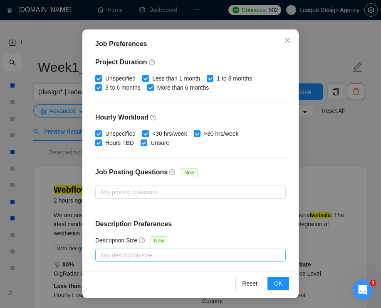
click at [204, 248] on div "Description Size New Any description size" at bounding box center [190, 249] width 190 height 26
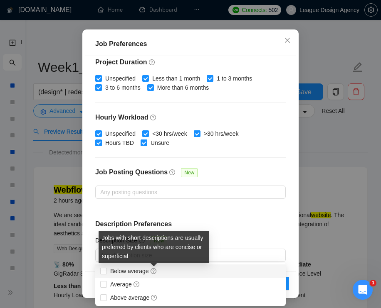
click at [238, 231] on div "Budget Project Type All Fixed Price Hourly Rate Fixed Price Budget $ 6000 Min -…" at bounding box center [190, 164] width 210 height 216
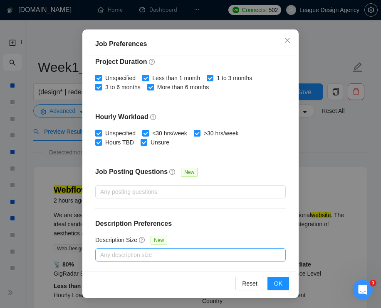
scroll to position [253, 0]
click at [188, 251] on div at bounding box center [186, 256] width 178 height 10
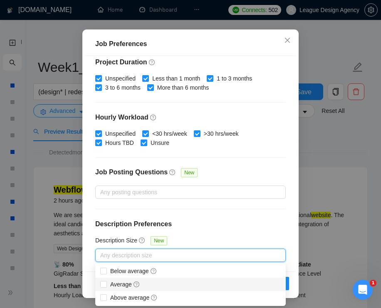
click at [233, 231] on div "Budget Project Type All Fixed Price Hourly Rate Fixed Price Budget $ 6000 Min -…" at bounding box center [190, 164] width 210 height 216
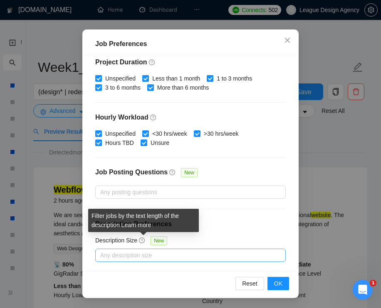
click at [141, 249] on div "Any description size" at bounding box center [190, 255] width 190 height 13
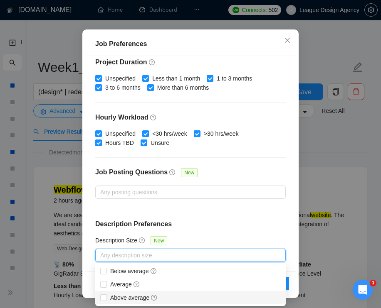
click at [220, 206] on div "Budget Project Type All Fixed Price Hourly Rate Fixed Price Budget $ 6000 Min -…" at bounding box center [190, 164] width 210 height 216
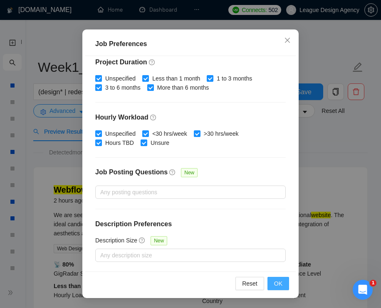
click at [277, 287] on span "OK" at bounding box center [278, 283] width 8 height 9
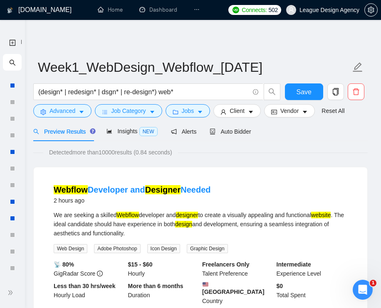
scroll to position [0, 0]
click at [243, 110] on span "Client" at bounding box center [236, 110] width 15 height 9
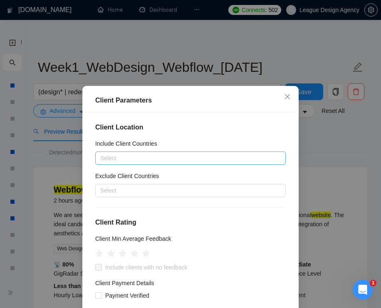
click at [165, 160] on div at bounding box center [186, 158] width 178 height 10
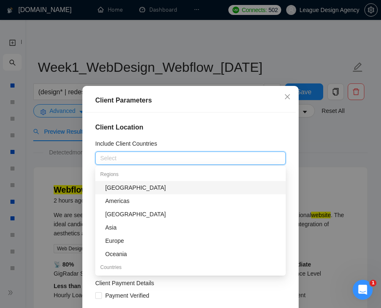
click at [175, 142] on div "Include Client Countries" at bounding box center [190, 145] width 190 height 12
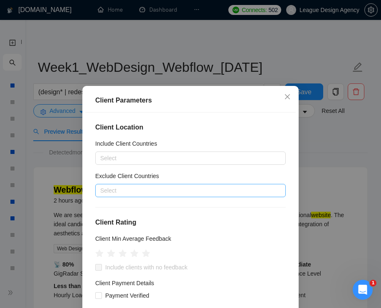
click at [152, 187] on div at bounding box center [186, 191] width 178 height 10
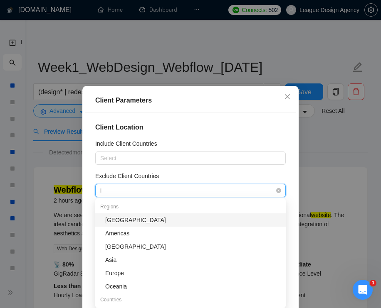
type input "in"
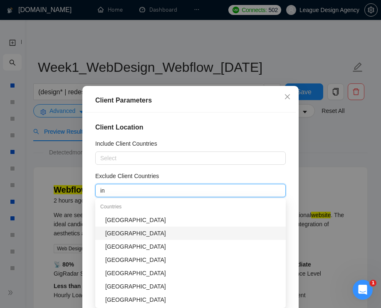
click at [151, 231] on div "[GEOGRAPHIC_DATA]" at bounding box center [192, 233] width 175 height 9
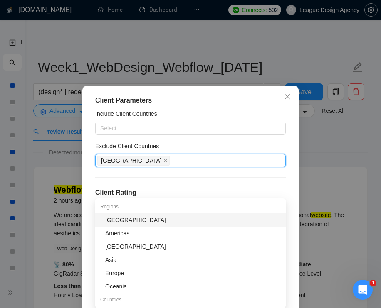
scroll to position [33, 0]
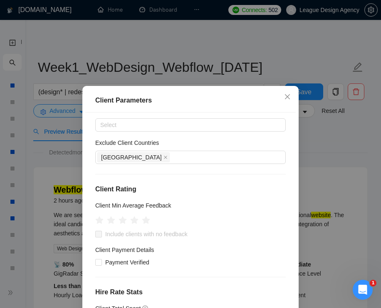
click at [227, 149] on div "Exclude Client Countries" at bounding box center [190, 144] width 190 height 12
click at [137, 222] on icon "star" at bounding box center [134, 220] width 9 height 9
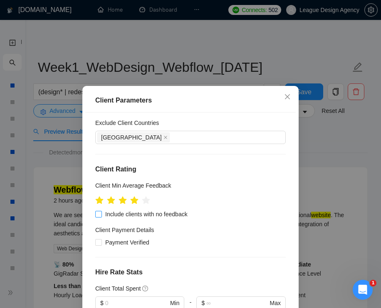
click at [160, 218] on span "Include clients with no feedback" at bounding box center [146, 214] width 89 height 9
click at [101, 217] on input "Include clients with no feedback" at bounding box center [98, 214] width 6 height 6
checkbox input "true"
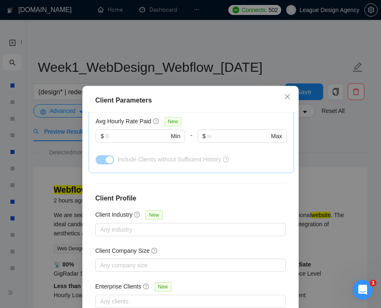
scroll to position [303, 0]
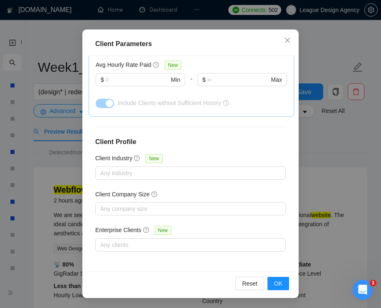
click at [280, 293] on div "Reset OK" at bounding box center [190, 284] width 210 height 24
click at [280, 285] on span "OK" at bounding box center [278, 283] width 8 height 9
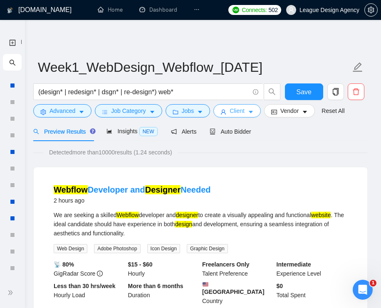
scroll to position [0, 0]
click at [226, 133] on span "Auto Bidder" at bounding box center [229, 131] width 41 height 7
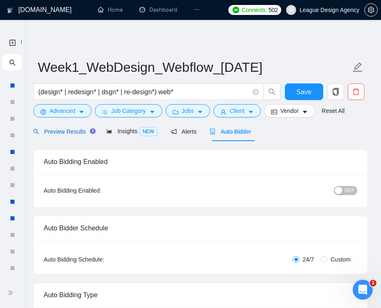
click at [78, 135] on span "Preview Results" at bounding box center [63, 131] width 60 height 7
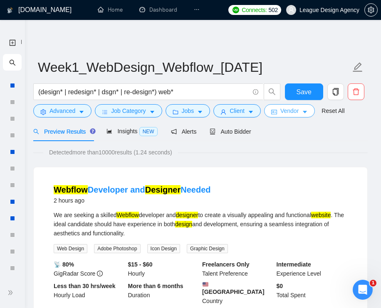
click at [298, 116] on span "Vendor" at bounding box center [289, 110] width 18 height 9
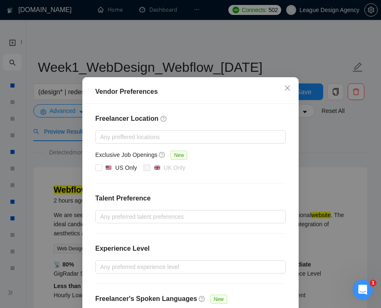
scroll to position [16, 0]
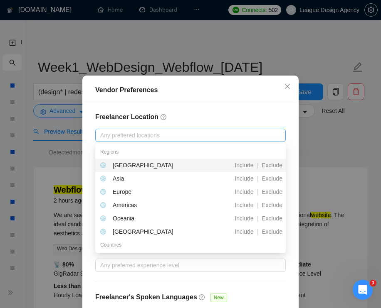
click at [238, 132] on div at bounding box center [186, 135] width 178 height 10
click at [234, 116] on h4 "Freelancer Location" at bounding box center [190, 117] width 190 height 10
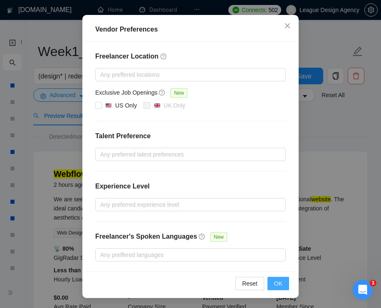
click at [279, 285] on span "OK" at bounding box center [278, 283] width 8 height 9
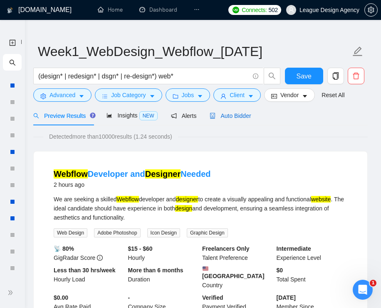
click at [225, 117] on span "Auto Bidder" at bounding box center [229, 116] width 41 height 7
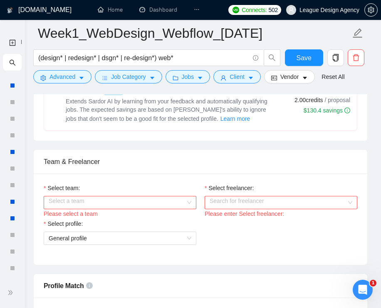
scroll to position [283, 0]
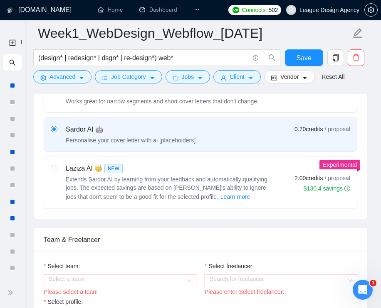
click at [263, 108] on label "Template Bidder Works great for narrow segments and short cover letters that do…" at bounding box center [200, 95] width 312 height 33
click at [57, 93] on input "radio" at bounding box center [54, 90] width 6 height 6
radio input "true"
radio input "false"
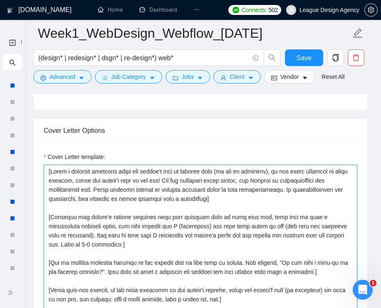
click at [219, 193] on textarea "Cover Letter template:" at bounding box center [200, 258] width 313 height 187
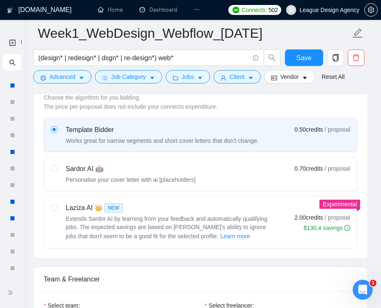
click at [152, 187] on label "Sardor AI 🤖 Personalise your cover letter with ai [placeholders] 0.70 credits /…" at bounding box center [200, 173] width 312 height 33
click at [57, 171] on input "radio" at bounding box center [54, 168] width 6 height 6
radio input "true"
radio input "false"
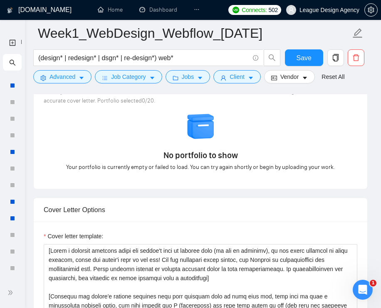
scroll to position [942, 0]
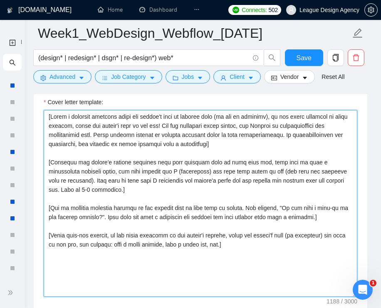
click at [263, 148] on textarea "Cover letter template:" at bounding box center [200, 203] width 313 height 187
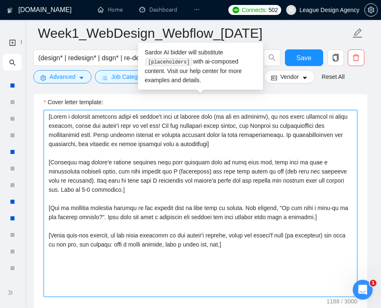
paste textarea "lore ipsum dolor sit ametco'a elit se doeiusm temp (in utl et dolorema), al eni…"
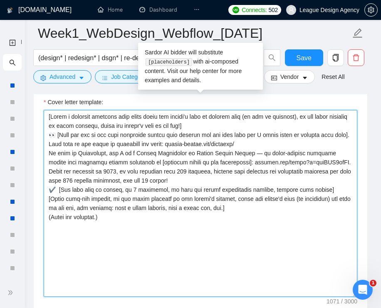
scroll to position [930, 0]
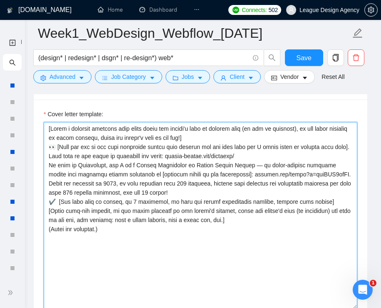
click at [248, 138] on textarea "Cover letter template:" at bounding box center [200, 215] width 313 height 187
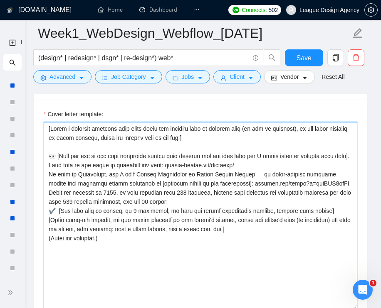
click at [141, 165] on textarea "Cover letter template:" at bounding box center [200, 215] width 313 height 187
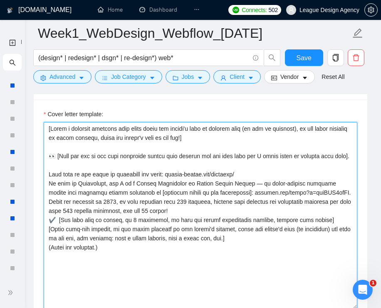
click at [247, 186] on textarea "Cover letter template:" at bounding box center [200, 215] width 313 height 187
click at [257, 186] on textarea "Cover letter template:" at bounding box center [200, 215] width 313 height 187
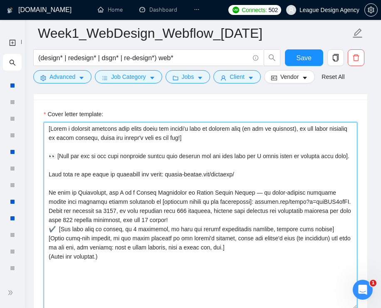
click at [287, 224] on textarea "Cover letter template:" at bounding box center [200, 215] width 313 height 187
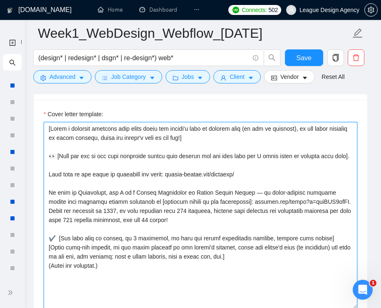
click at [293, 265] on textarea "Cover letter template:" at bounding box center [200, 215] width 313 height 187
drag, startPoint x: 118, startPoint y: 285, endPoint x: 45, endPoint y: 273, distance: 73.2
click at [45, 273] on textarea "Cover letter template:" at bounding box center [200, 215] width 313 height 187
click at [335, 247] on textarea "Cover letter template:" at bounding box center [200, 215] width 313 height 187
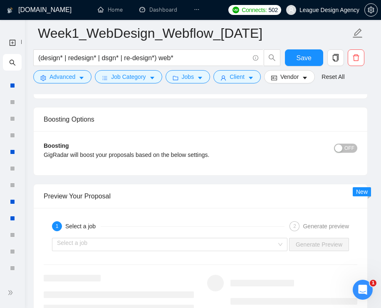
scroll to position [1539, 0]
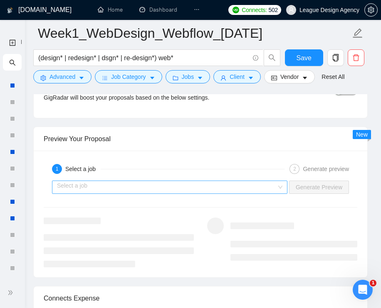
type textarea "[Lorem i dolorsit ametcons adip elits doeiu tem incidi'u labo et dolorem aliq (…"
click at [270, 194] on input "search" at bounding box center [166, 187] width 219 height 12
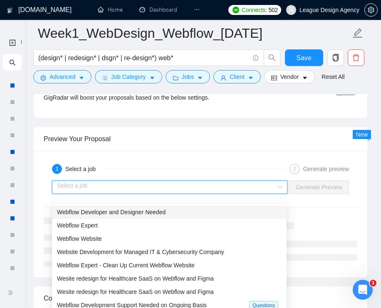
click at [160, 216] on div "Webflow Developer and Designer Needed" at bounding box center [169, 212] width 224 height 9
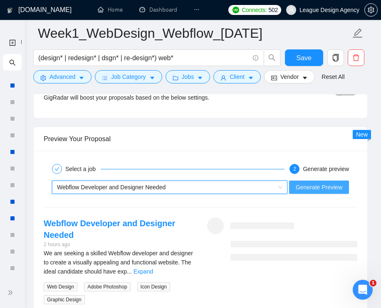
click at [315, 192] on span "Generate Preview" at bounding box center [318, 187] width 47 height 9
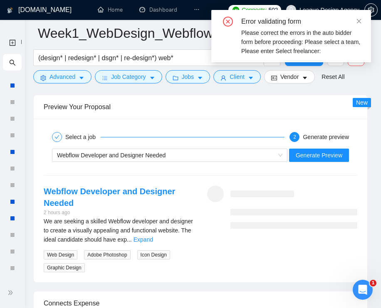
scroll to position [1573, 0]
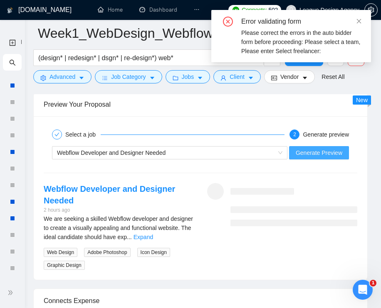
click at [323, 157] on span "Generate Preview" at bounding box center [318, 152] width 47 height 9
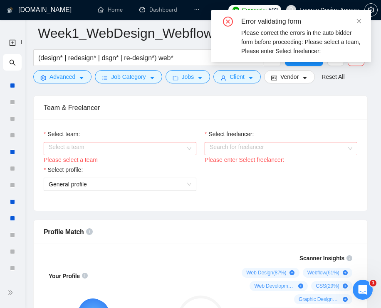
scroll to position [319, 0]
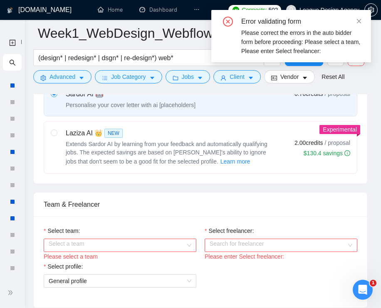
click at [178, 241] on input "Select team:" at bounding box center [117, 245] width 137 height 12
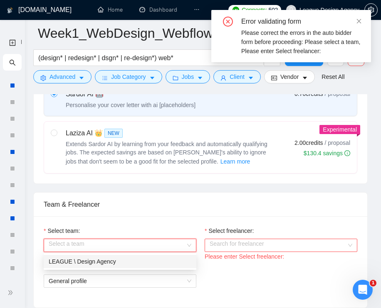
click at [127, 258] on div "LEAGUE \ Design Agency" at bounding box center [120, 261] width 143 height 9
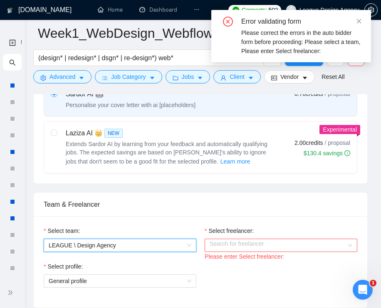
click at [236, 243] on input "Select freelancer:" at bounding box center [277, 245] width 137 height 12
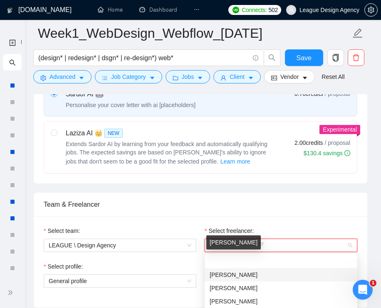
scroll to position [35, 0]
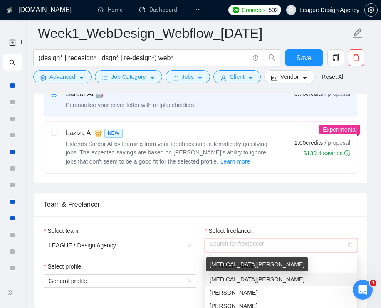
click at [230, 267] on div "[MEDICAL_DATA][PERSON_NAME]" at bounding box center [256, 265] width 101 height 14
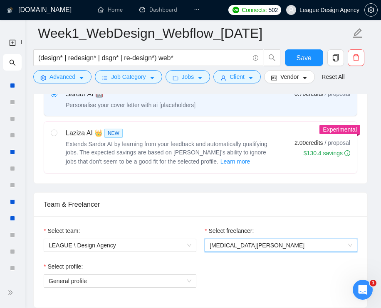
click at [262, 246] on span "[MEDICAL_DATA][PERSON_NAME]" at bounding box center [280, 245] width 143 height 12
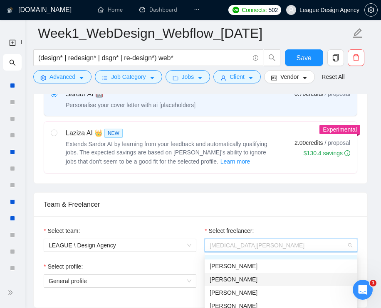
scroll to position [31, 0]
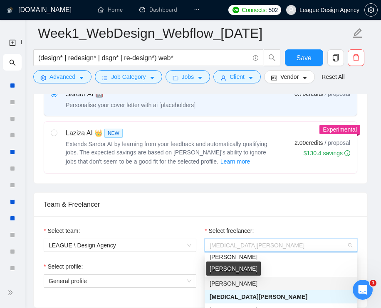
click at [245, 283] on span "[PERSON_NAME]" at bounding box center [233, 283] width 48 height 7
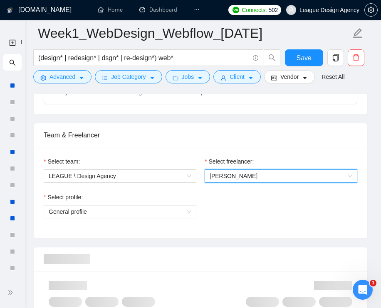
scroll to position [404, 0]
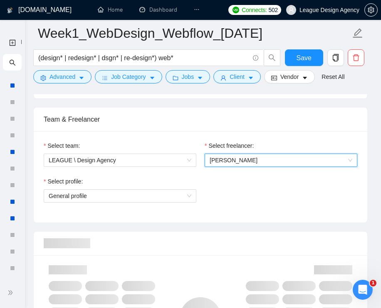
click at [170, 205] on div "Select profile: General profile" at bounding box center [119, 195] width 161 height 36
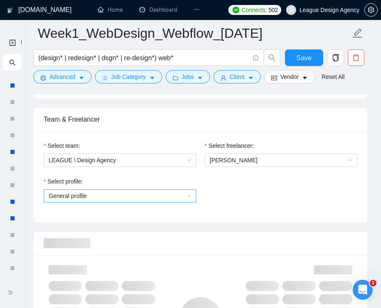
click at [170, 197] on span "General profile" at bounding box center [120, 196] width 143 height 12
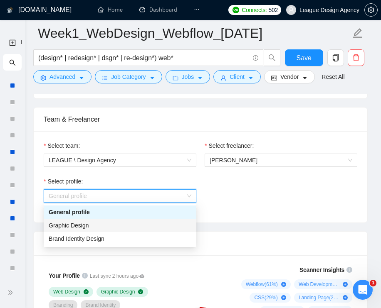
click at [118, 232] on div "Graphic Design" at bounding box center [120, 225] width 152 height 13
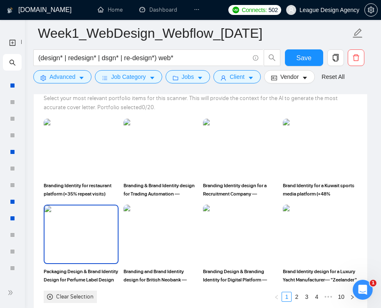
scroll to position [792, 0]
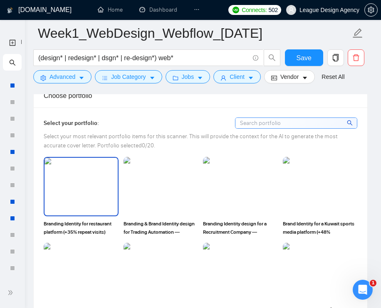
click at [90, 173] on img at bounding box center [80, 187] width 73 height 58
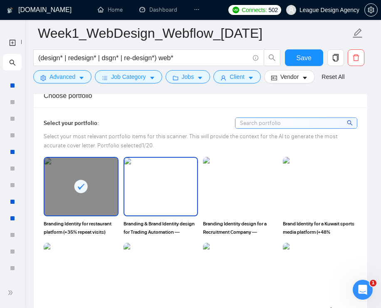
click at [183, 174] on img at bounding box center [160, 187] width 73 height 58
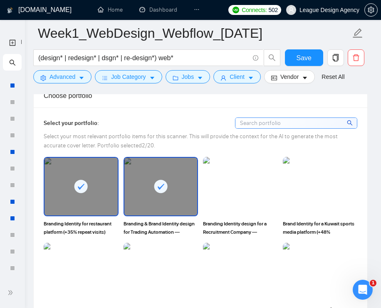
click at [257, 186] on img at bounding box center [240, 186] width 75 height 59
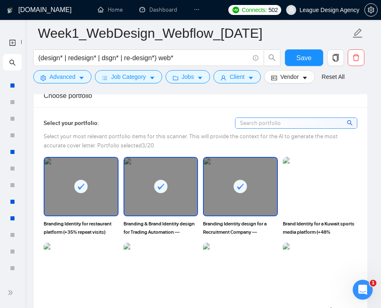
scroll to position [827, 0]
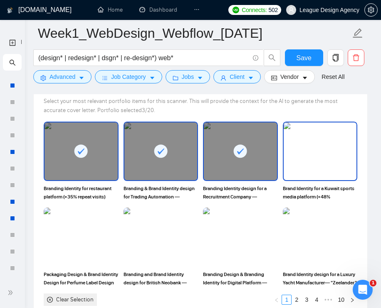
click at [313, 157] on img at bounding box center [319, 152] width 73 height 58
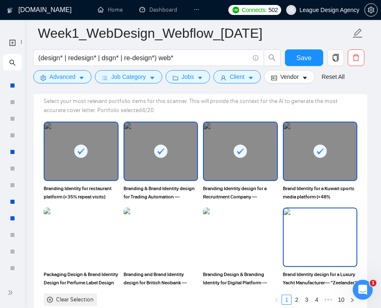
click at [312, 216] on img at bounding box center [319, 238] width 73 height 58
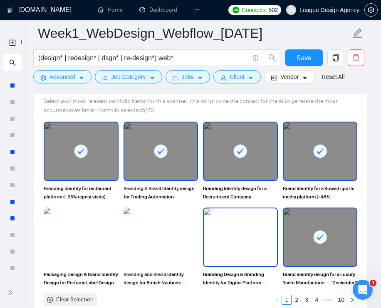
click at [244, 226] on img at bounding box center [240, 238] width 73 height 58
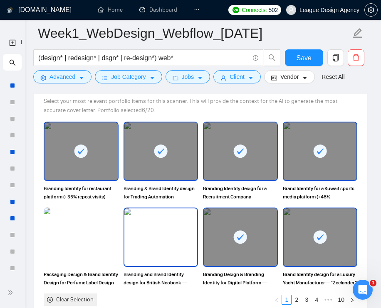
click at [155, 223] on img at bounding box center [160, 238] width 73 height 58
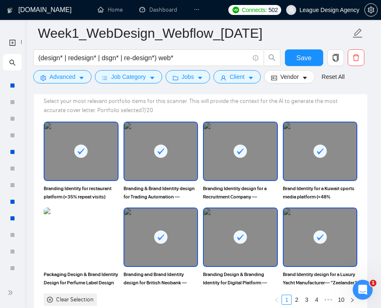
click at [90, 229] on img at bounding box center [81, 237] width 75 height 59
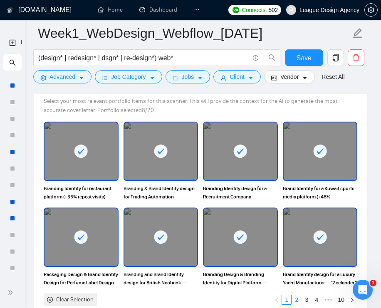
click at [300, 297] on link "2" at bounding box center [296, 299] width 9 height 9
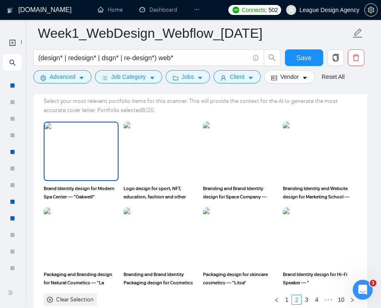
click at [91, 160] on img at bounding box center [80, 152] width 73 height 58
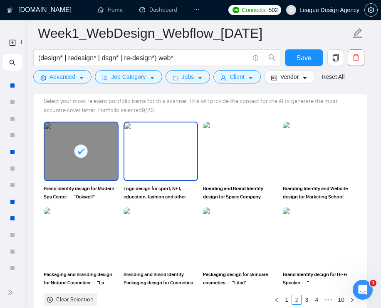
click at [157, 151] on img at bounding box center [160, 152] width 73 height 58
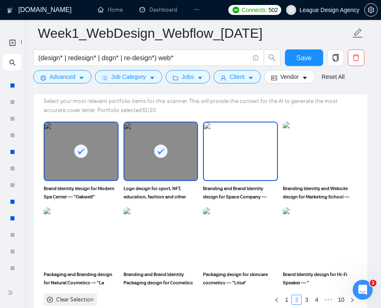
click at [241, 155] on img at bounding box center [240, 152] width 73 height 58
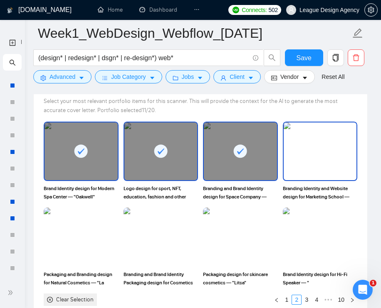
click at [298, 148] on img at bounding box center [319, 152] width 73 height 58
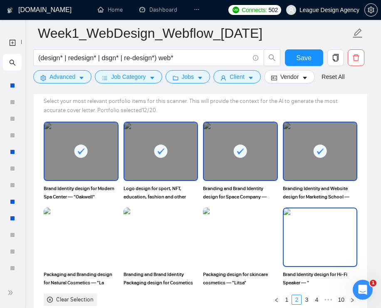
click at [298, 220] on img at bounding box center [319, 238] width 73 height 58
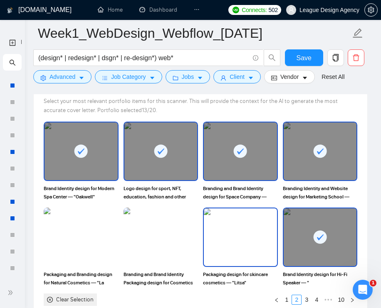
click at [241, 228] on img at bounding box center [240, 238] width 73 height 58
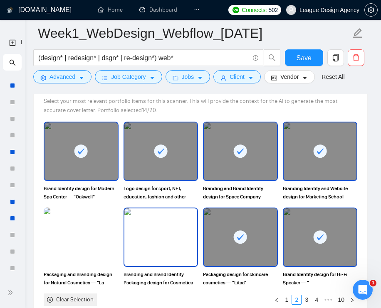
click at [162, 234] on img at bounding box center [160, 238] width 73 height 58
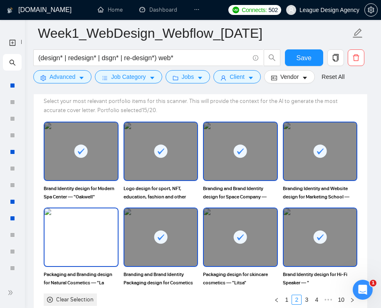
click at [91, 241] on img at bounding box center [80, 238] width 73 height 58
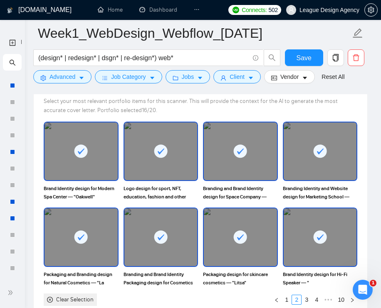
scroll to position [863, 0]
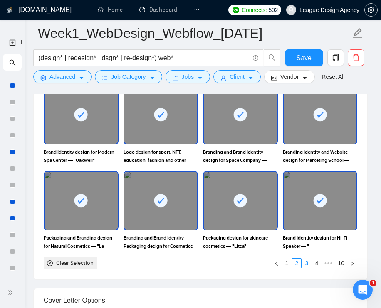
click at [301, 266] on li "3" at bounding box center [306, 263] width 10 height 10
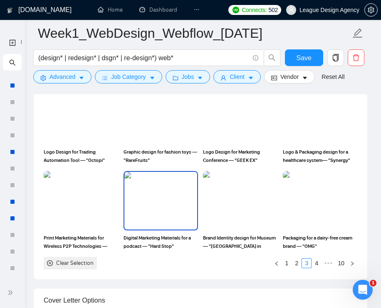
scroll to position [809, 0]
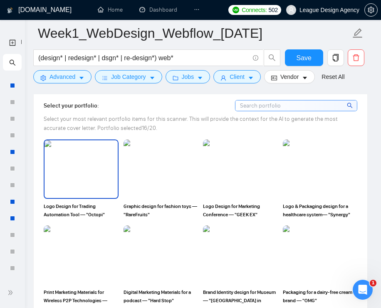
click at [93, 162] on img at bounding box center [80, 169] width 73 height 58
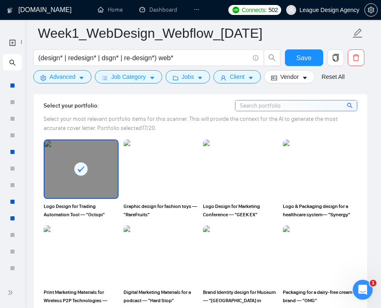
click at [135, 162] on img at bounding box center [160, 169] width 75 height 59
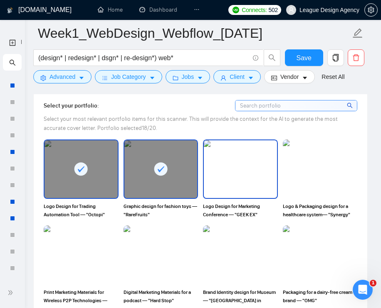
click at [238, 172] on img at bounding box center [240, 169] width 73 height 58
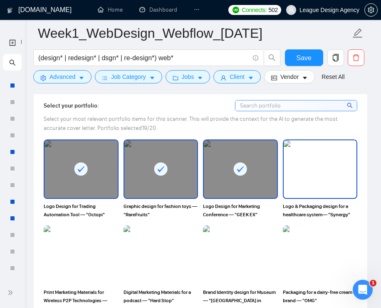
click at [315, 172] on img at bounding box center [319, 169] width 73 height 58
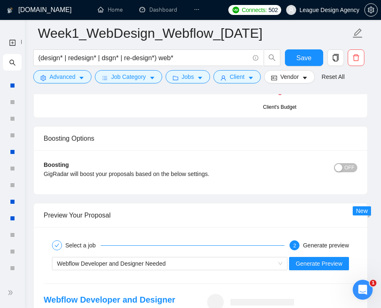
scroll to position [1748, 0]
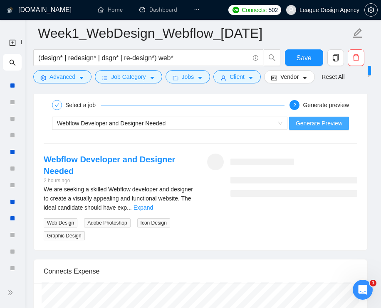
click at [306, 128] on span "Generate Preview" at bounding box center [318, 123] width 47 height 9
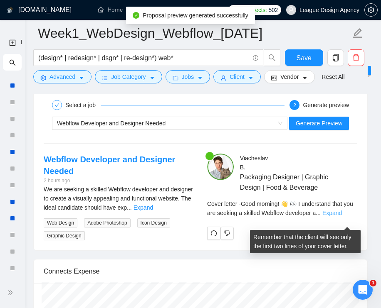
click at [342, 216] on link "Expand" at bounding box center [332, 213] width 20 height 7
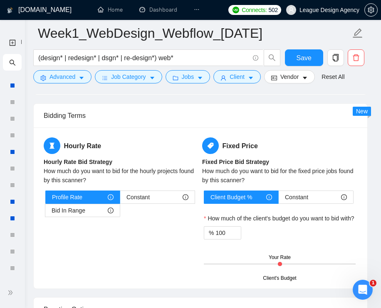
scroll to position [1437, 0]
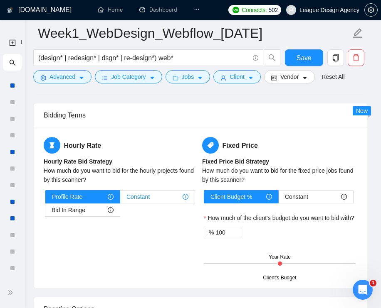
click at [156, 197] on div "Constant" at bounding box center [157, 197] width 62 height 12
click at [120, 199] on input "Constant" at bounding box center [120, 199] width 0 height 0
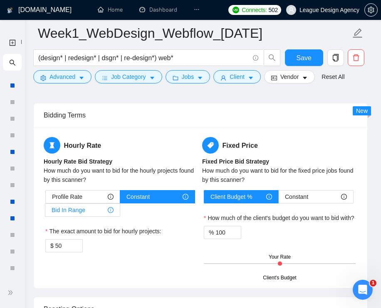
click at [89, 210] on div "Bid In Range" at bounding box center [83, 210] width 62 height 12
click at [45, 212] on input "Bid In Range" at bounding box center [45, 212] width 0 height 0
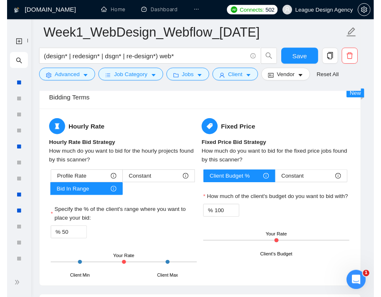
scroll to position [1455, 0]
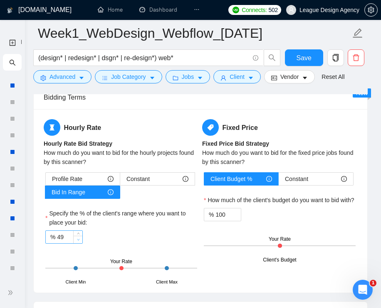
click at [78, 238] on icon "down" at bounding box center [78, 239] width 3 height 3
click at [83, 241] on div "% 49" at bounding box center [121, 237] width 152 height 13
click at [82, 241] on div "% 49" at bounding box center [63, 237] width 37 height 13
click at [76, 238] on span "down" at bounding box center [78, 239] width 5 height 5
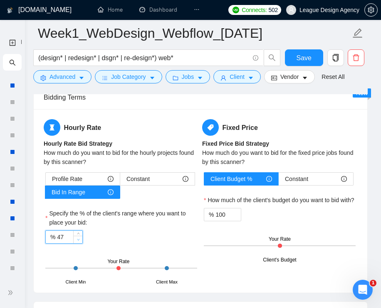
click at [76, 238] on span "down" at bounding box center [78, 239] width 5 height 5
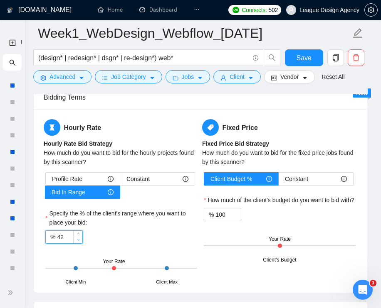
click at [76, 238] on span "down" at bounding box center [78, 239] width 5 height 5
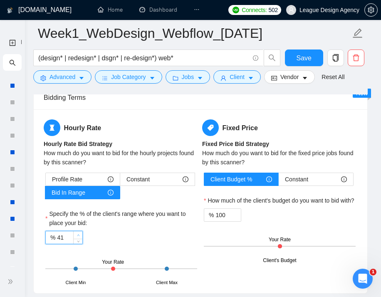
click at [79, 235] on icon "up" at bounding box center [78, 235] width 3 height 3
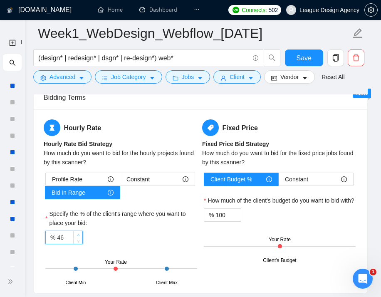
click at [79, 235] on icon "up" at bounding box center [78, 235] width 3 height 3
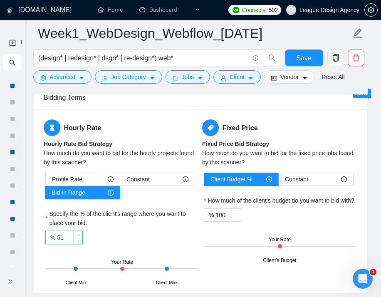
click at [79, 235] on icon "up" at bounding box center [78, 235] width 3 height 3
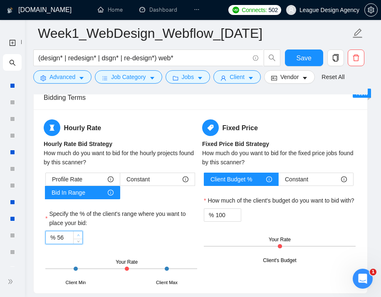
click at [79, 235] on icon "up" at bounding box center [78, 235] width 3 height 3
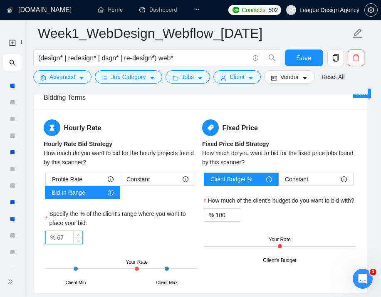
type input "6"
type input "70"
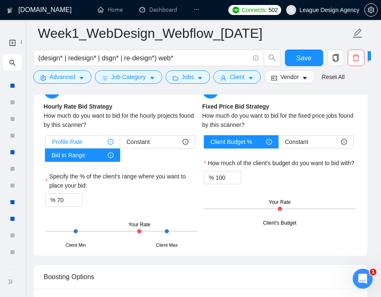
click at [92, 144] on div "Profile Rate" at bounding box center [82, 141] width 61 height 12
click at [46, 144] on input "Profile Rate" at bounding box center [46, 144] width 0 height 0
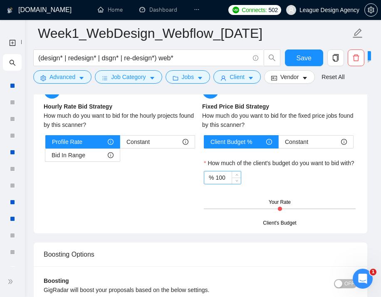
click at [228, 184] on input "100" at bounding box center [227, 177] width 25 height 12
click at [234, 184] on span "Decrease Value" at bounding box center [235, 179] width 9 height 7
click at [234, 178] on span "up" at bounding box center [236, 175] width 5 height 5
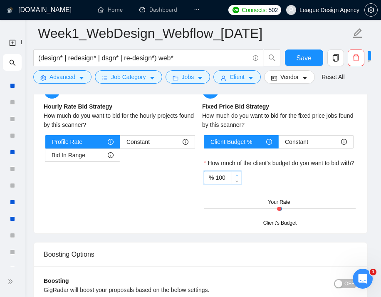
click at [234, 178] on span "up" at bounding box center [236, 175] width 5 height 5
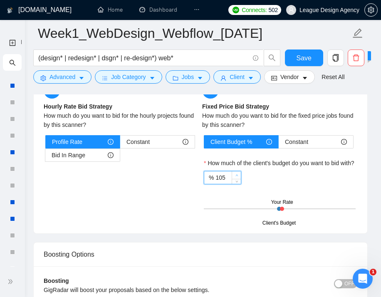
click at [234, 178] on span "up" at bounding box center [236, 175] width 5 height 5
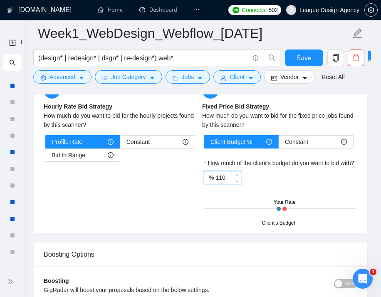
click at [234, 178] on span "up" at bounding box center [236, 175] width 5 height 5
click at [236, 182] on icon "down" at bounding box center [236, 180] width 3 height 3
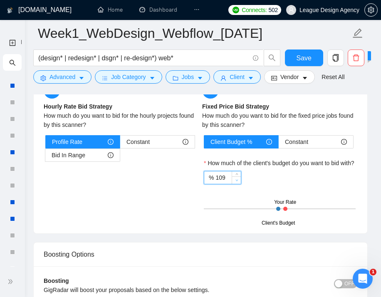
click at [236, 182] on icon "down" at bounding box center [236, 180] width 3 height 3
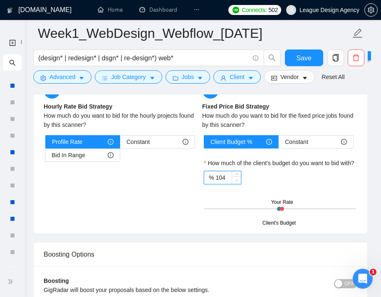
click at [236, 182] on icon "down" at bounding box center [236, 180] width 3 height 3
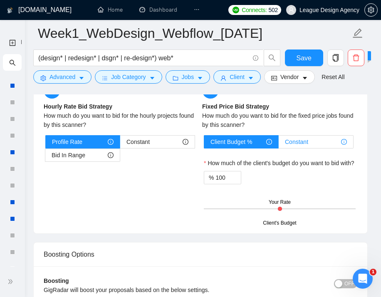
click at [319, 135] on div "Constant" at bounding box center [316, 141] width 62 height 12
click at [278, 144] on input "Constant" at bounding box center [278, 144] width 0 height 0
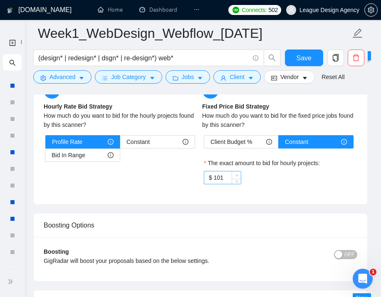
click at [233, 171] on span "Increase Value" at bounding box center [235, 174] width 9 height 7
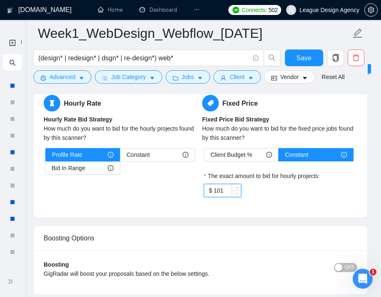
scroll to position [1478, 0]
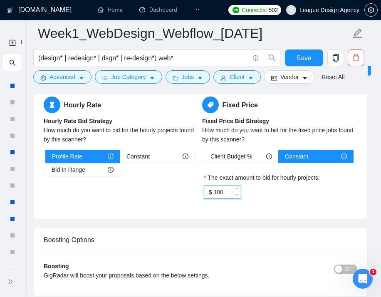
click at [238, 195] on icon "down" at bounding box center [236, 194] width 3 height 3
click at [296, 176] on label "The exact amount to bid for hourly projects:" at bounding box center [262, 177] width 116 height 9
click at [241, 186] on input "100" at bounding box center [227, 192] width 27 height 12
click at [237, 187] on span "up" at bounding box center [236, 189] width 5 height 5
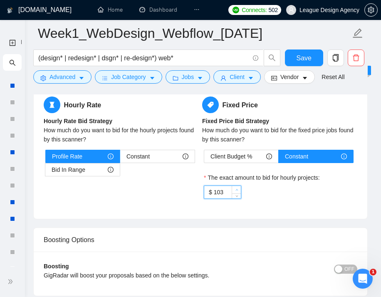
click at [237, 187] on span "up" at bounding box center [236, 189] width 5 height 5
click at [243, 160] on span "Client Budget %" at bounding box center [231, 156] width 42 height 12
click at [204, 158] on input "Client Budget %" at bounding box center [204, 158] width 0 height 0
type input "100"
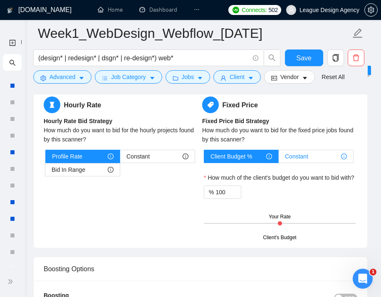
click at [302, 152] on span "Constant" at bounding box center [296, 156] width 23 height 12
click at [278, 158] on input "Constant" at bounding box center [278, 158] width 0 height 0
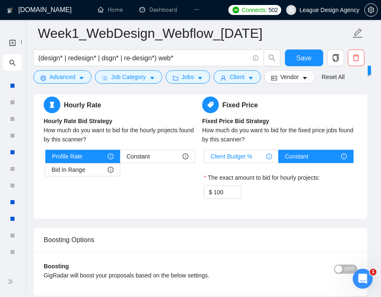
click at [261, 157] on div "Client Budget %" at bounding box center [240, 156] width 61 height 12
click at [204, 158] on input "Client Budget %" at bounding box center [204, 158] width 0 height 0
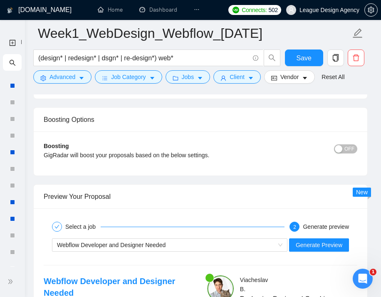
scroll to position [1642, 0]
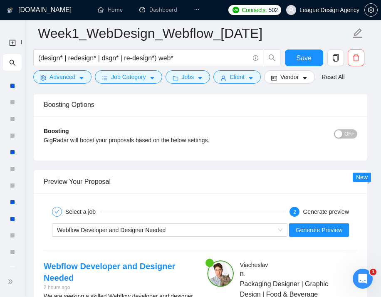
click at [336, 138] on div "button" at bounding box center [337, 133] width 7 height 7
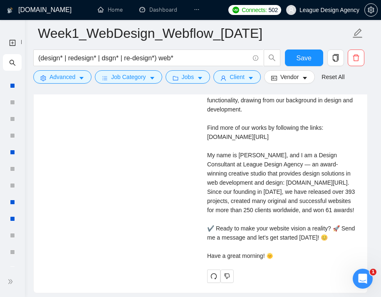
scroll to position [1778, 0]
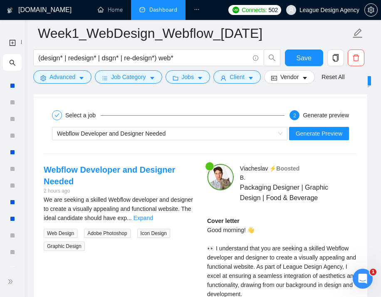
click at [166, 10] on link "Dashboard" at bounding box center [158, 9] width 38 height 7
click at [168, 9] on link "Dashboard" at bounding box center [158, 9] width 38 height 7
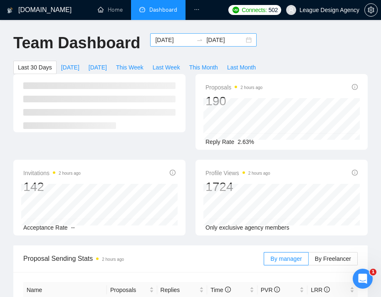
click at [172, 33] on div "[DATE] [DATE]" at bounding box center [203, 39] width 106 height 13
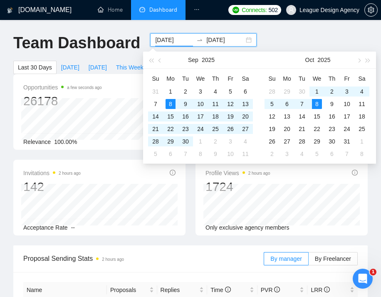
click at [160, 40] on input "[DATE]" at bounding box center [174, 39] width 38 height 9
click at [162, 40] on input "[DATE]" at bounding box center [174, 39] width 38 height 9
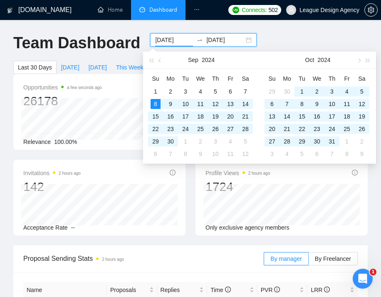
type input "[DATE]"
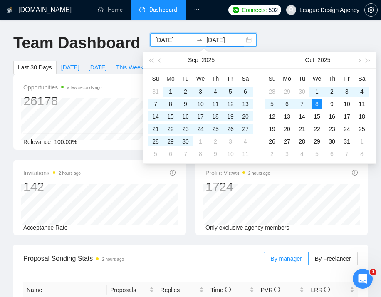
click at [213, 39] on input "[DATE]" at bounding box center [225, 39] width 38 height 9
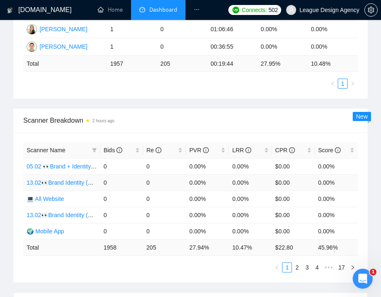
scroll to position [315, 0]
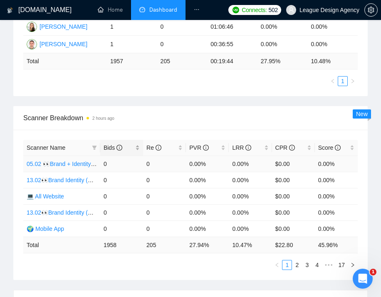
type input "[DATE]"
click at [136, 148] on div "Bids" at bounding box center [121, 147] width 36 height 9
click at [135, 149] on div "Bids" at bounding box center [121, 147] width 36 height 9
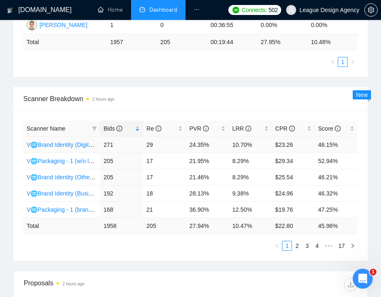
scroll to position [333, 0]
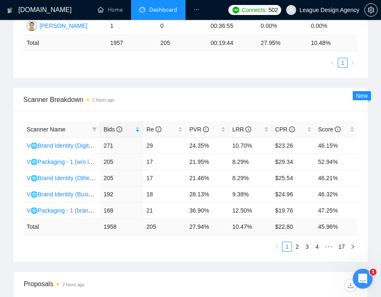
click at [201, 9] on li at bounding box center [196, 10] width 22 height 20
click at [196, 10] on icon "ellipsis" at bounding box center [197, 10] width 6 height 6
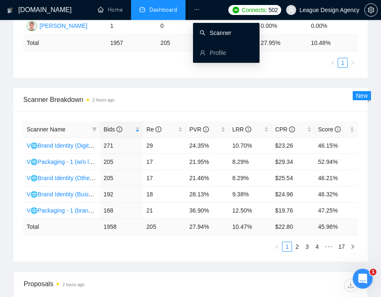
click at [208, 34] on link "Scanner" at bounding box center [215, 33] width 32 height 7
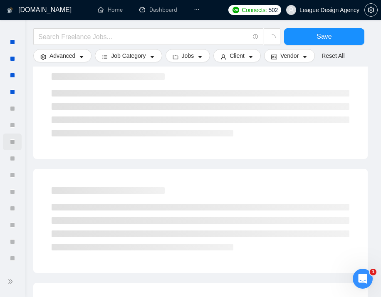
scroll to position [1307, 0]
click at [8, 285] on span "double-right" at bounding box center [11, 281] width 8 height 8
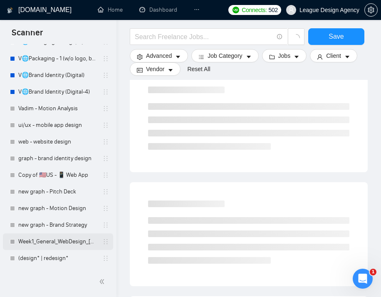
scroll to position [1315, 0]
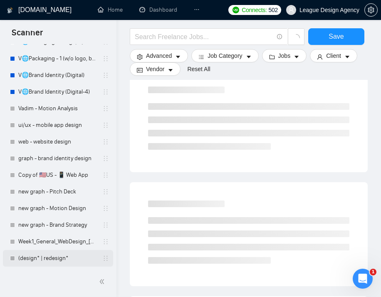
click at [64, 259] on link "(design* | redesign*" at bounding box center [57, 258] width 79 height 17
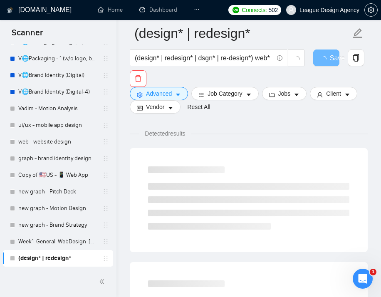
scroll to position [61, 0]
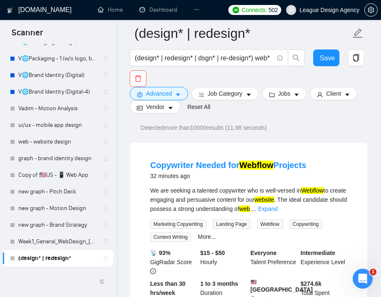
click at [199, 5] on div at bounding box center [197, 10] width 6 height 20
click at [164, 13] on link "Dashboard" at bounding box center [158, 9] width 38 height 7
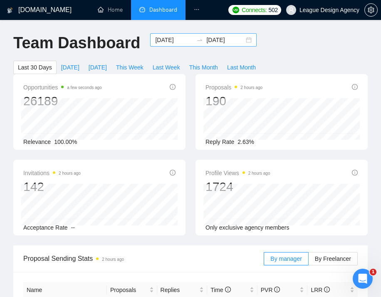
click at [162, 41] on input "[DATE]" at bounding box center [174, 39] width 38 height 9
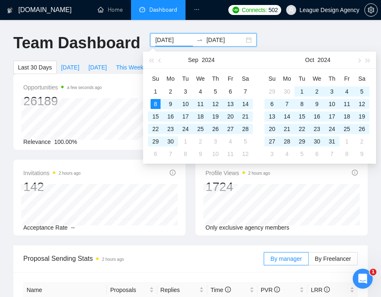
type input "[DATE]"
click at [214, 42] on input "[DATE]" at bounding box center [225, 39] width 38 height 9
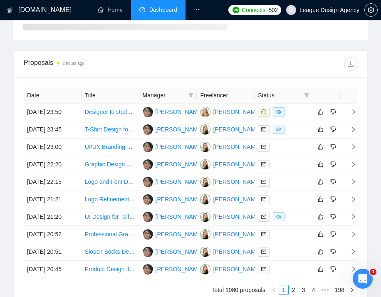
scroll to position [467, 0]
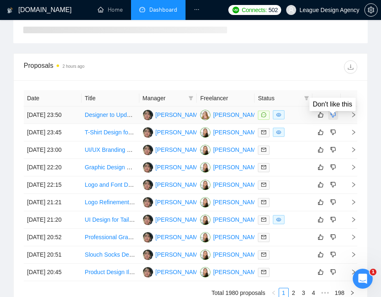
type input "[DATE]"
click at [331, 118] on icon "dislike" at bounding box center [333, 114] width 6 height 7
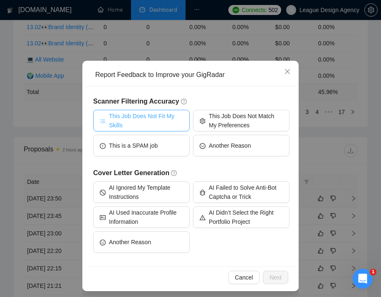
scroll to position [32, 0]
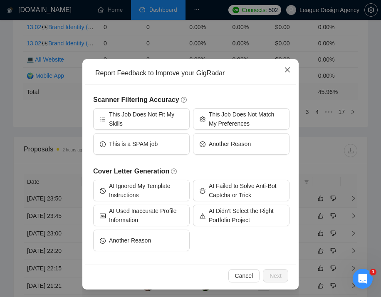
click at [286, 67] on icon "close" at bounding box center [287, 69] width 7 height 7
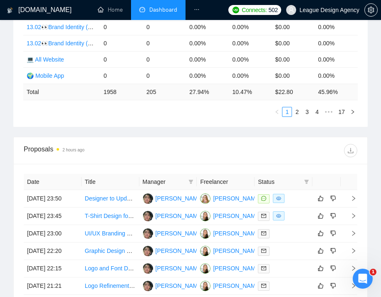
scroll to position [0, 0]
click at [125, 199] on link "Designer to Update WP Website Styling to Match New Branding" at bounding box center [167, 198] width 165 height 7
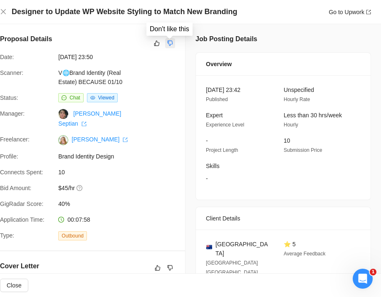
click at [172, 41] on icon "dislike" at bounding box center [170, 43] width 6 height 7
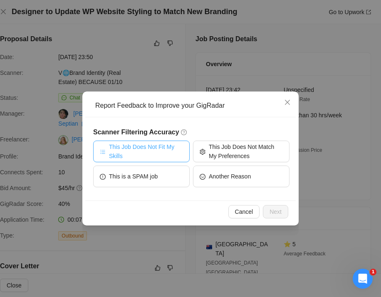
click at [150, 148] on span "This Job Does Not Fit My Skills" at bounding box center [146, 151] width 74 height 18
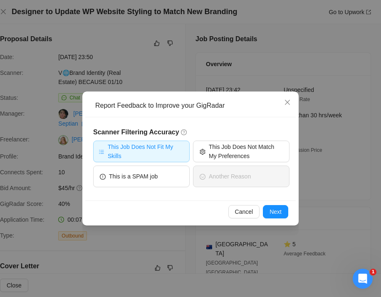
click at [281, 204] on div "Cancel Next" at bounding box center [190, 211] width 210 height 22
click at [277, 208] on span "Next" at bounding box center [275, 211] width 12 height 9
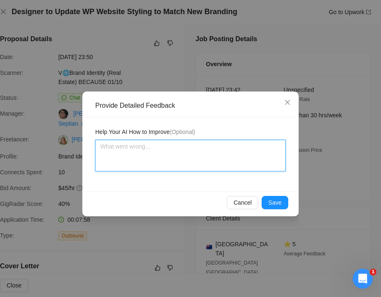
drag, startPoint x: 247, startPoint y: 162, endPoint x: 255, endPoint y: 162, distance: 7.5
click at [247, 162] on textarea at bounding box center [190, 156] width 190 height 32
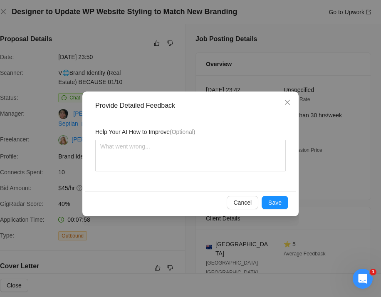
drag, startPoint x: 194, startPoint y: 131, endPoint x: 103, endPoint y: 125, distance: 92.0
click at [103, 125] on div "Help Your AI How to Improve (Optional)" at bounding box center [190, 154] width 210 height 74
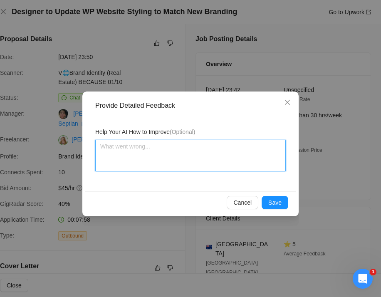
click at [233, 168] on textarea at bounding box center [190, 156] width 190 height 32
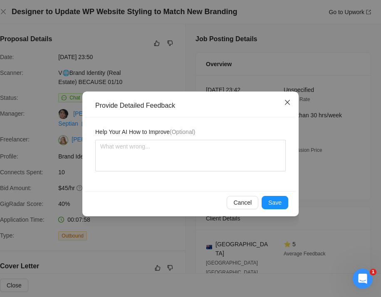
click at [283, 106] on span "Close" at bounding box center [287, 102] width 22 height 22
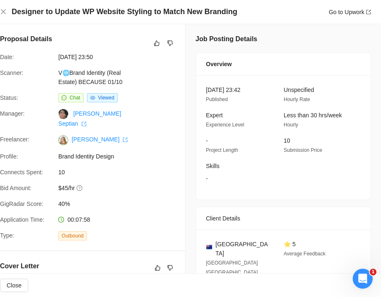
click at [6, 17] on div "Designer to Update WP Website Styling to Match New Branding Go to Upwork" at bounding box center [185, 12] width 391 height 24
click at [6, 9] on icon "close" at bounding box center [3, 11] width 7 height 7
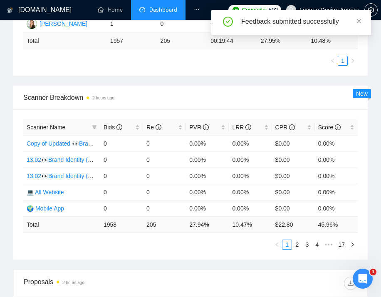
scroll to position [337, 0]
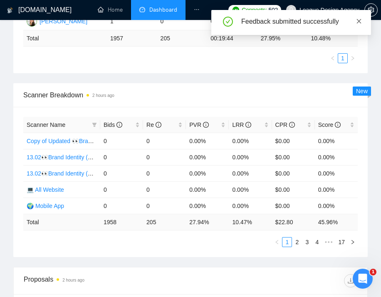
click at [358, 24] on icon "close" at bounding box center [359, 21] width 6 height 6
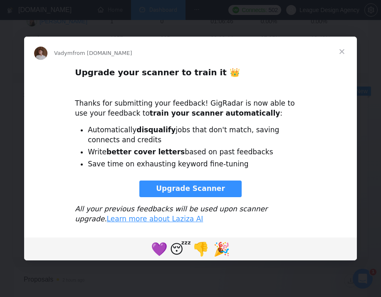
scroll to position [0, 0]
click at [344, 51] on span "Close" at bounding box center [342, 52] width 30 height 30
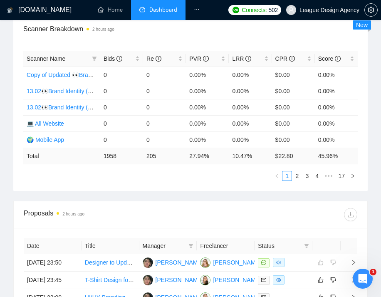
scroll to position [376, 0]
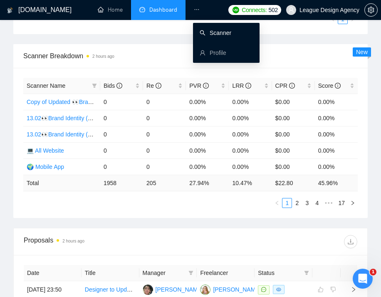
click at [195, 8] on icon "ellipsis" at bounding box center [197, 10] width 6 height 6
click at [206, 30] on link "Scanner" at bounding box center [215, 33] width 32 height 7
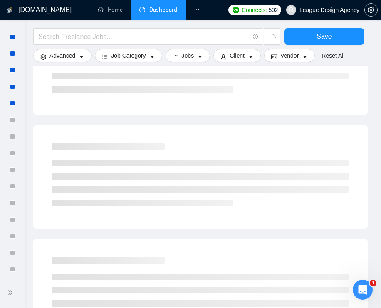
scroll to position [1295, 0]
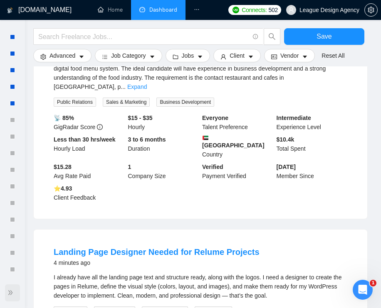
click at [13, 294] on span "double-right" at bounding box center [11, 293] width 8 height 8
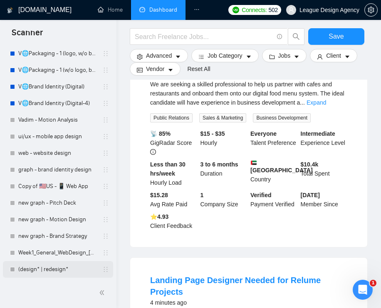
scroll to position [1303, 0]
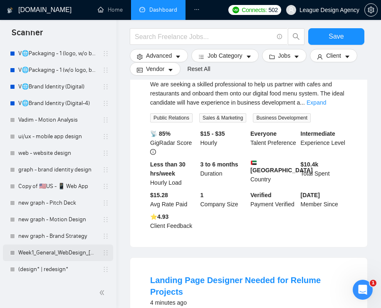
click at [53, 248] on link "Week1_General_WebDesign_[DATE]" at bounding box center [57, 253] width 79 height 17
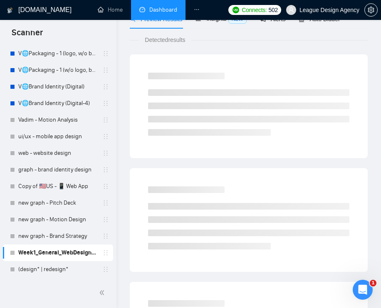
scroll to position [18, 0]
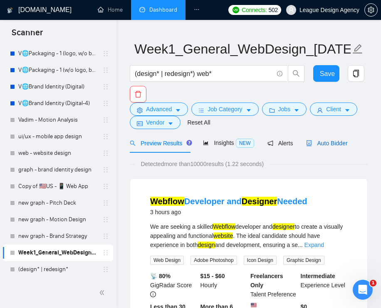
click at [316, 142] on span "Auto Bidder" at bounding box center [326, 143] width 41 height 7
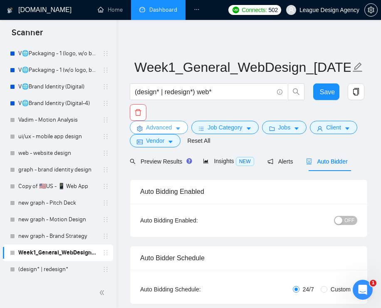
click at [169, 125] on span "Advanced" at bounding box center [159, 127] width 26 height 9
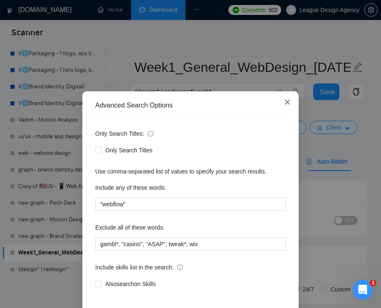
click at [291, 98] on span "Close" at bounding box center [287, 102] width 22 height 22
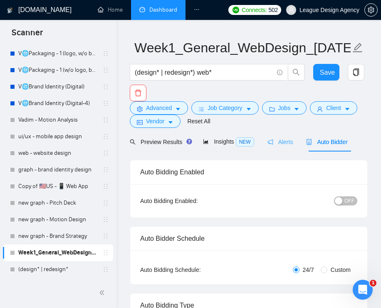
scroll to position [20, 0]
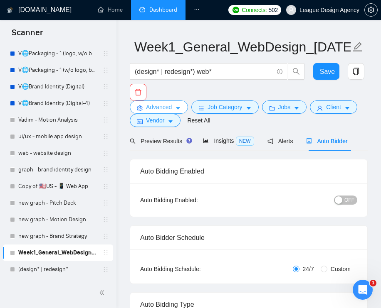
click at [170, 106] on span "Advanced" at bounding box center [159, 107] width 26 height 9
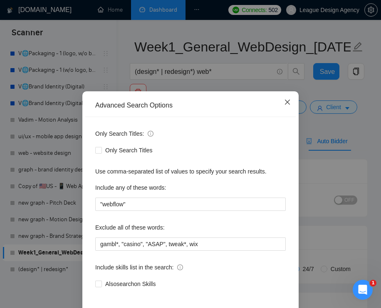
click at [288, 103] on icon "close" at bounding box center [287, 102] width 5 height 5
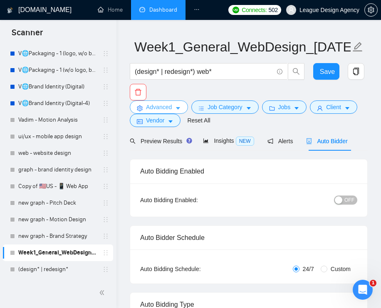
click at [163, 106] on span "Advanced" at bounding box center [159, 107] width 26 height 9
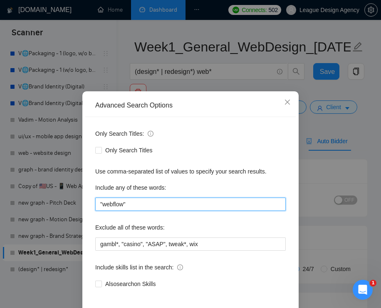
drag, startPoint x: 165, startPoint y: 210, endPoint x: 72, endPoint y: 202, distance: 93.0
click at [72, 202] on div "Advanced Search Options Only Search Titles: Only Search Titles Use comma-separa…" at bounding box center [190, 154] width 381 height 308
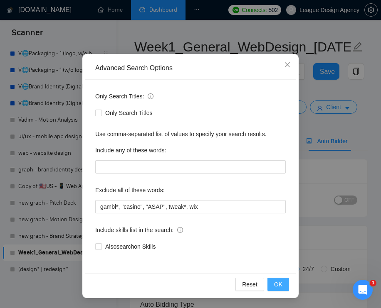
scroll to position [37, 0]
click at [275, 281] on span "OK" at bounding box center [278, 284] width 8 height 9
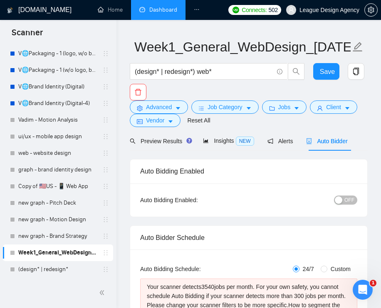
scroll to position [84, 0]
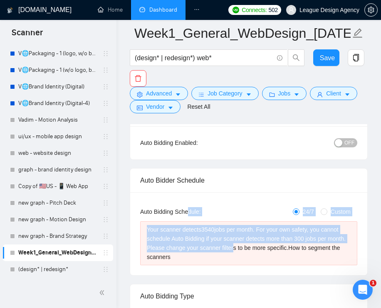
drag, startPoint x: 255, startPoint y: 246, endPoint x: 185, endPoint y: 210, distance: 78.2
click at [185, 210] on div "Auto Bidding Type: Automated (recommended) Semi-automated Auto Bidding Schedule…" at bounding box center [248, 233] width 237 height 83
click at [204, 241] on div "Your scanner detects 3540 jobs per month. For your own safety, you cannot sched…" at bounding box center [249, 243] width 204 height 37
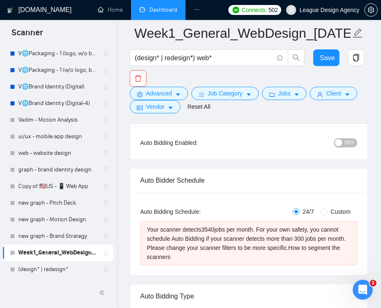
click at [206, 240] on div "Your scanner detects 3540 jobs per month. For your own safety, you cannot sched…" at bounding box center [249, 243] width 204 height 37
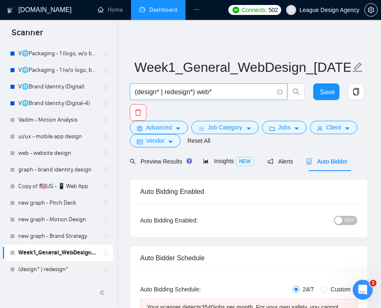
scroll to position [0, 0]
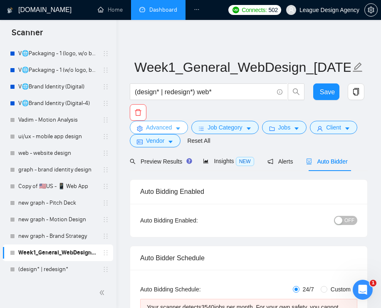
click at [169, 128] on span "Advanced" at bounding box center [159, 127] width 26 height 9
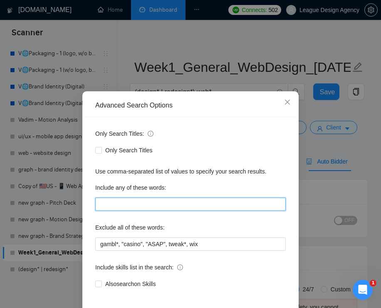
click at [148, 209] on input "text" at bounding box center [190, 204] width 190 height 13
click at [162, 204] on input "text" at bounding box center [190, 204] width 190 height 13
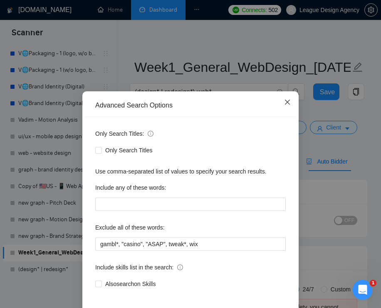
click at [284, 101] on icon "close" at bounding box center [287, 102] width 7 height 7
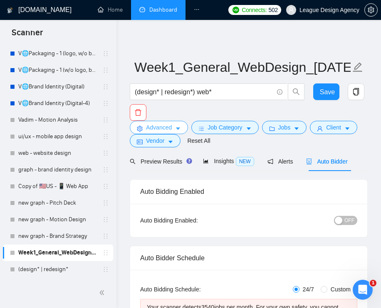
click at [163, 124] on span "Advanced" at bounding box center [159, 127] width 26 height 9
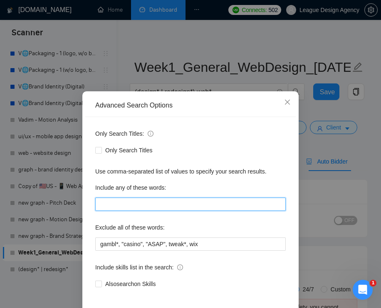
click at [171, 204] on input "text" at bounding box center [190, 204] width 190 height 13
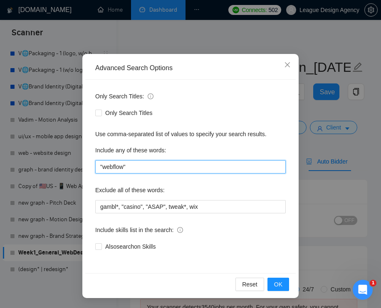
scroll to position [37, 0]
type input ""webflow""
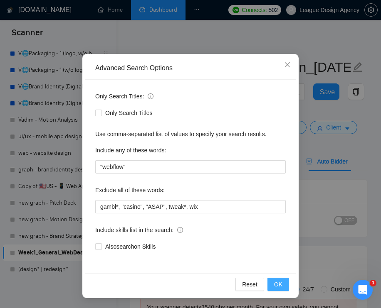
click at [275, 284] on span "OK" at bounding box center [278, 284] width 8 height 9
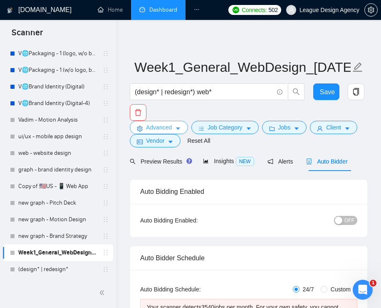
scroll to position [0, 0]
click at [170, 130] on span "Advanced" at bounding box center [159, 127] width 26 height 9
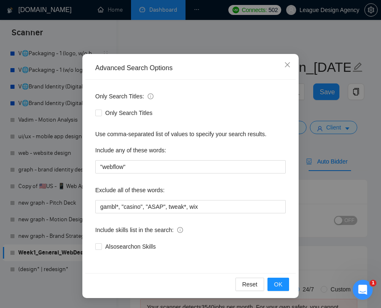
scroll to position [37, 0]
click at [280, 285] on span "OK" at bounding box center [278, 284] width 8 height 9
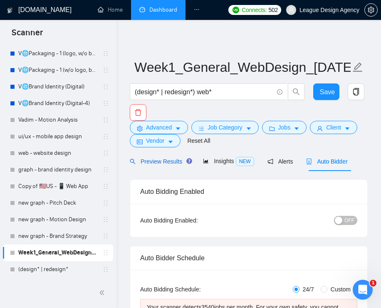
click at [166, 163] on span "Preview Results" at bounding box center [160, 161] width 60 height 7
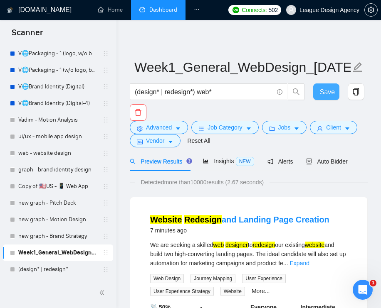
click at [326, 90] on span "Save" at bounding box center [327, 92] width 15 height 10
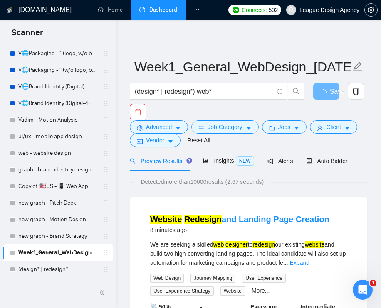
scroll to position [83, 0]
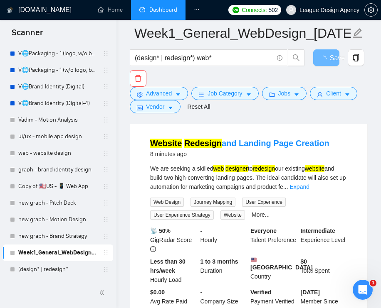
click at [333, 179] on div "We are seeking a skilled web designer to redesign our existing website and buil…" at bounding box center [248, 177] width 197 height 27
click at [309, 186] on link "Expand" at bounding box center [300, 187] width 20 height 7
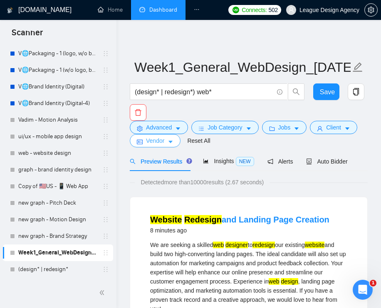
scroll to position [0, 0]
click at [162, 136] on span "Vendor" at bounding box center [155, 140] width 18 height 9
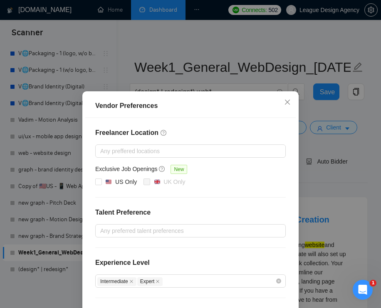
click at [163, 129] on h4 "Freelancer Location" at bounding box center [190, 133] width 190 height 10
click at [282, 104] on span "Close" at bounding box center [287, 102] width 22 height 22
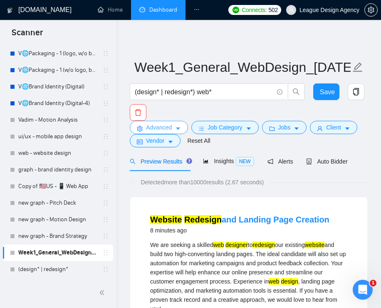
click at [183, 124] on button "Advanced" at bounding box center [159, 127] width 58 height 13
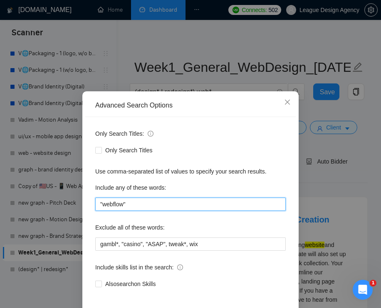
click at [162, 199] on input ""webflow"" at bounding box center [190, 204] width 190 height 13
paste input ""webflow""
type input ""webflow""
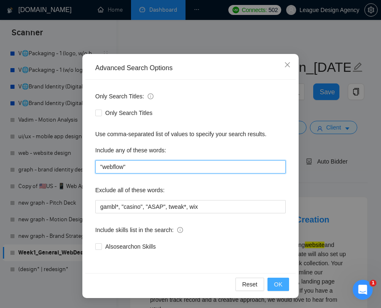
scroll to position [37, 0]
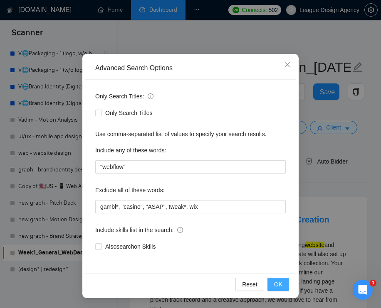
click at [276, 284] on span "OK" at bounding box center [278, 284] width 8 height 9
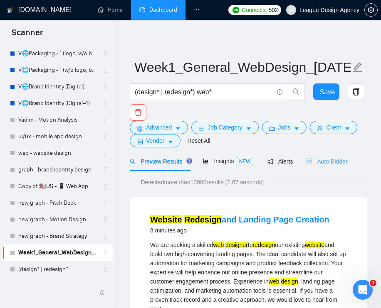
scroll to position [0, 0]
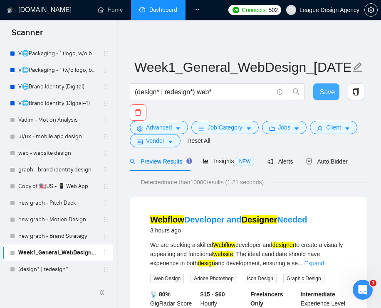
click at [322, 85] on button "Save" at bounding box center [326, 92] width 27 height 17
click at [329, 167] on div "Auto Bidder" at bounding box center [326, 162] width 41 height 20
